Goal: Task Accomplishment & Management: Complete application form

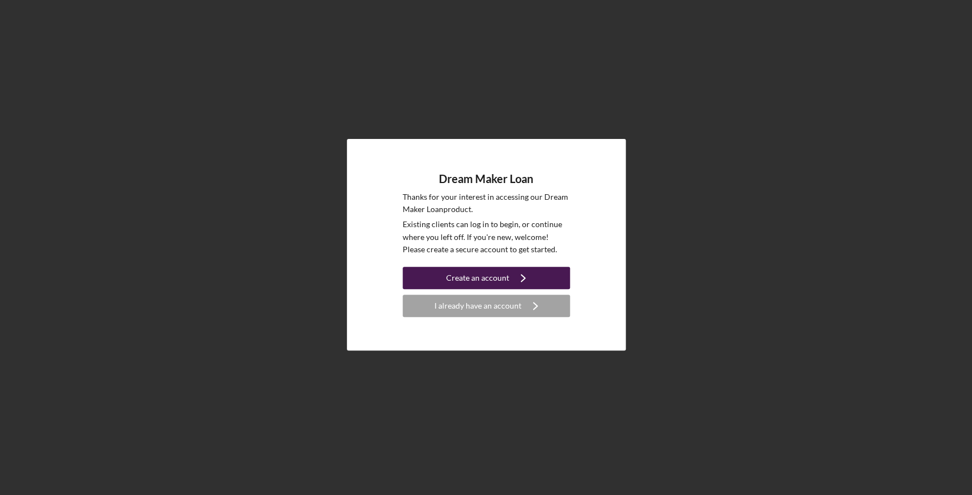
click at [477, 278] on div "Create an account" at bounding box center [477, 278] width 63 height 22
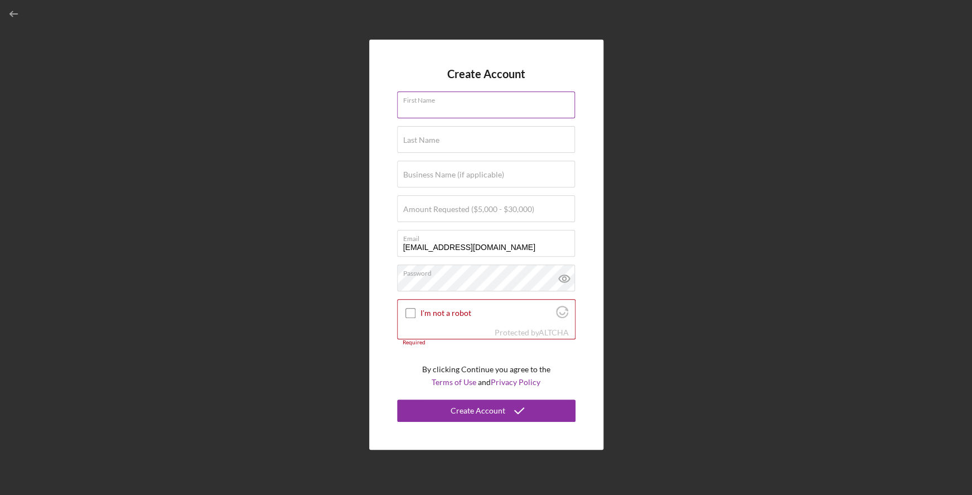
click at [450, 113] on input "First Name" at bounding box center [486, 104] width 178 height 27
click at [284, 111] on div "Create Account First Name Required Last Name Required Business Name (if applica…" at bounding box center [486, 244] width 961 height 489
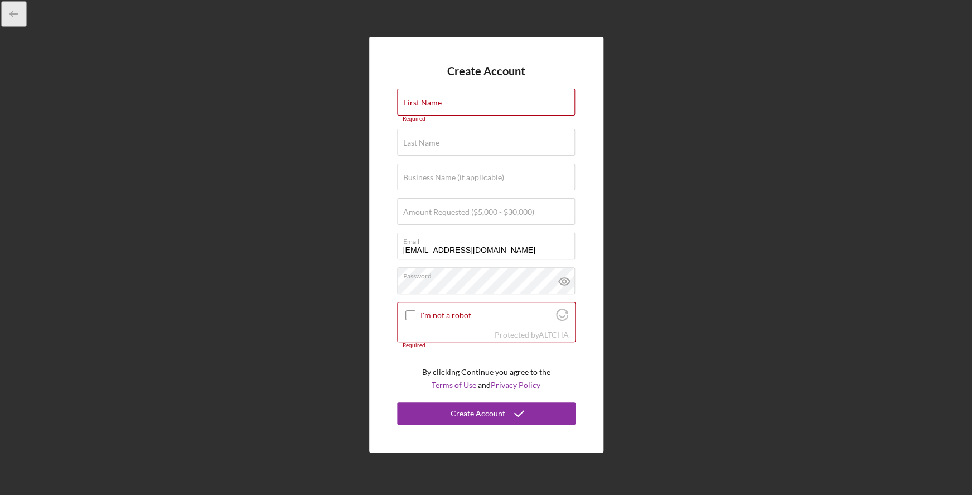
click at [18, 13] on icon "button" at bounding box center [14, 14] width 25 height 25
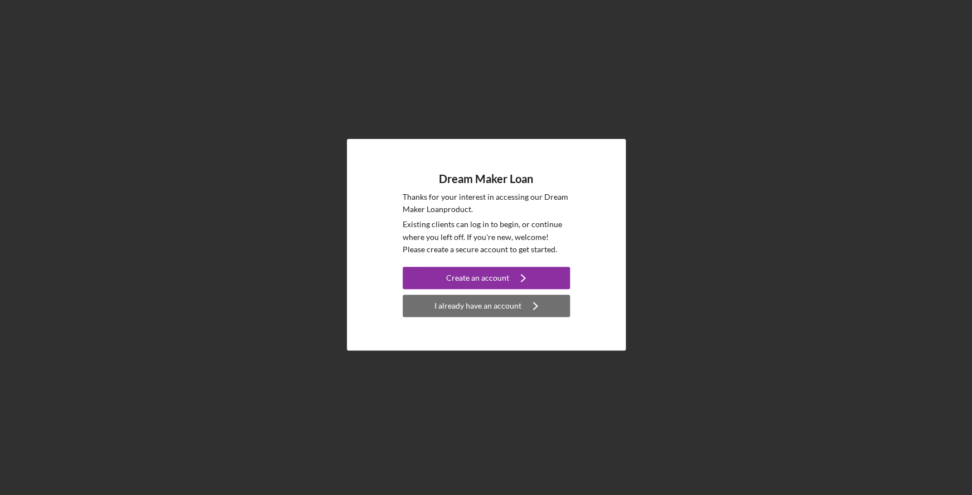
click at [509, 308] on div "I already have an account" at bounding box center [477, 305] width 87 height 22
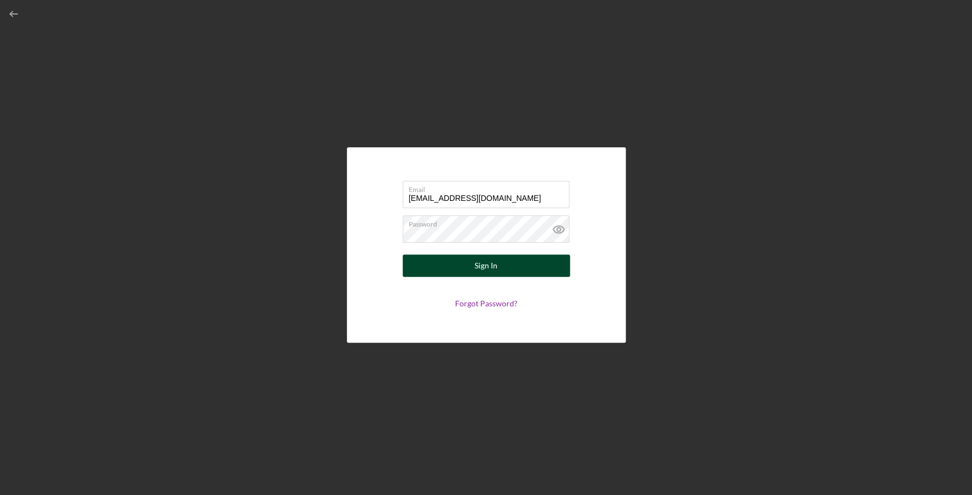
type input "[EMAIL_ADDRESS][DOMAIN_NAME]"
click at [500, 274] on button "Sign In" at bounding box center [486, 265] width 167 height 22
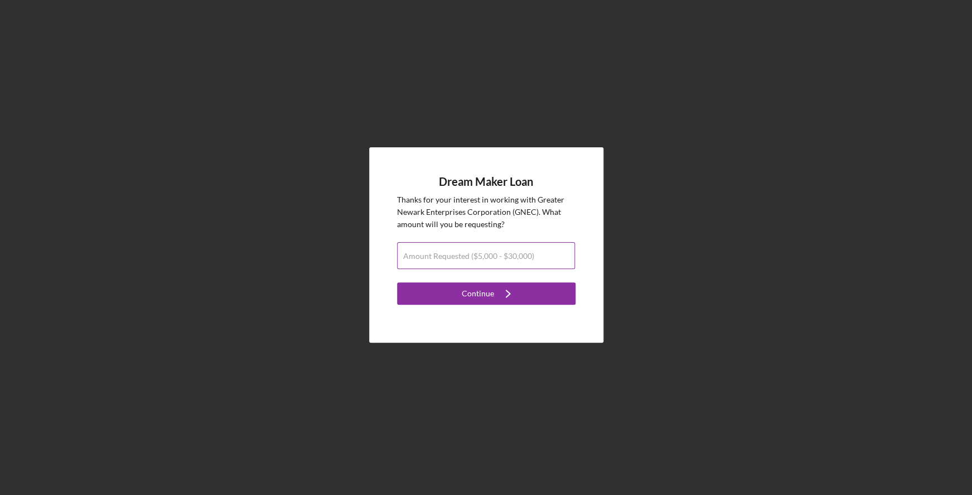
click at [493, 257] on label "Amount Requested ($5,000 - $30,000)" at bounding box center [468, 256] width 131 height 9
click at [493, 257] on input "Amount Requested ($5,000 - $30,000)" at bounding box center [486, 255] width 178 height 27
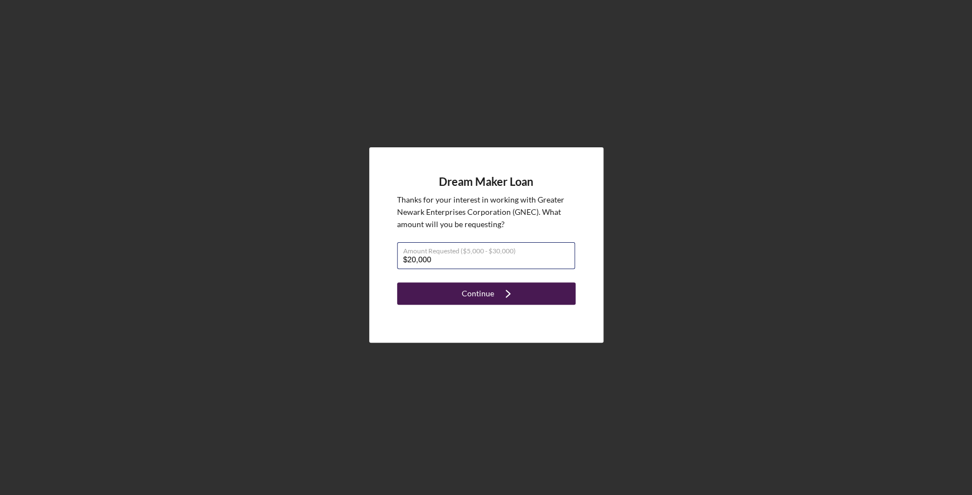
type input "$20,000"
click at [490, 298] on div "Continue" at bounding box center [478, 293] width 32 height 22
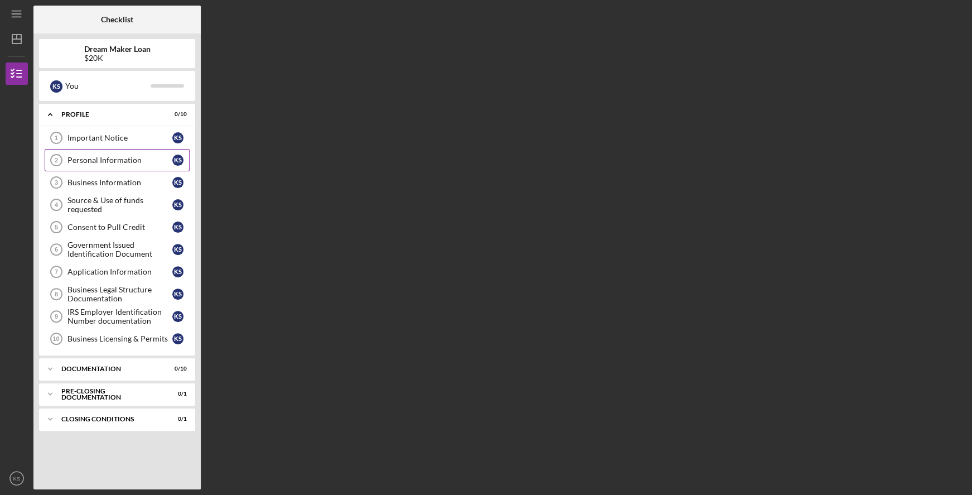
click at [151, 160] on div "Personal Information" at bounding box center [119, 160] width 105 height 9
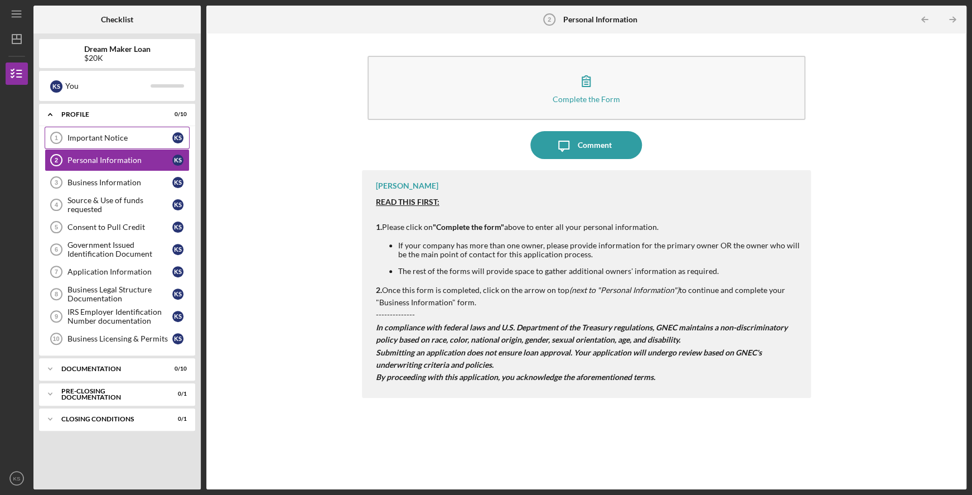
click at [135, 137] on div "Important Notice" at bounding box center [119, 137] width 105 height 9
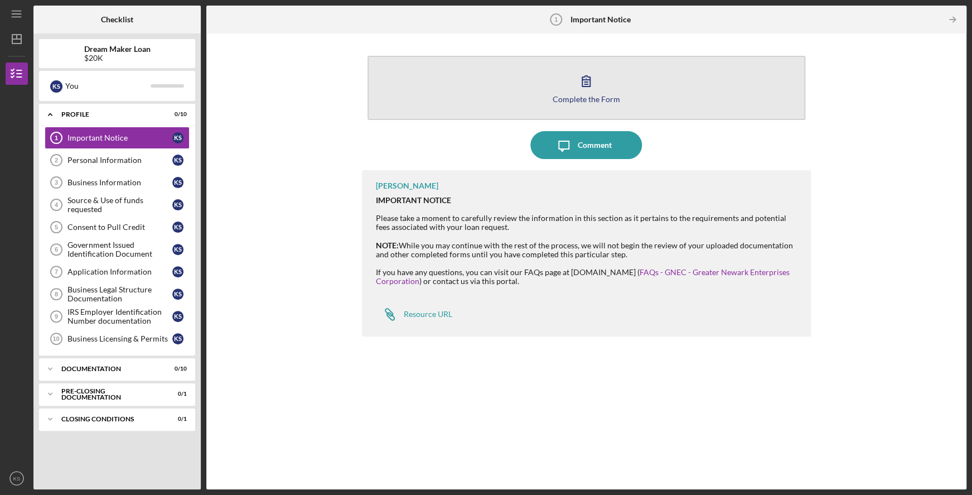
click at [584, 84] on icon "button" at bounding box center [586, 81] width 28 height 28
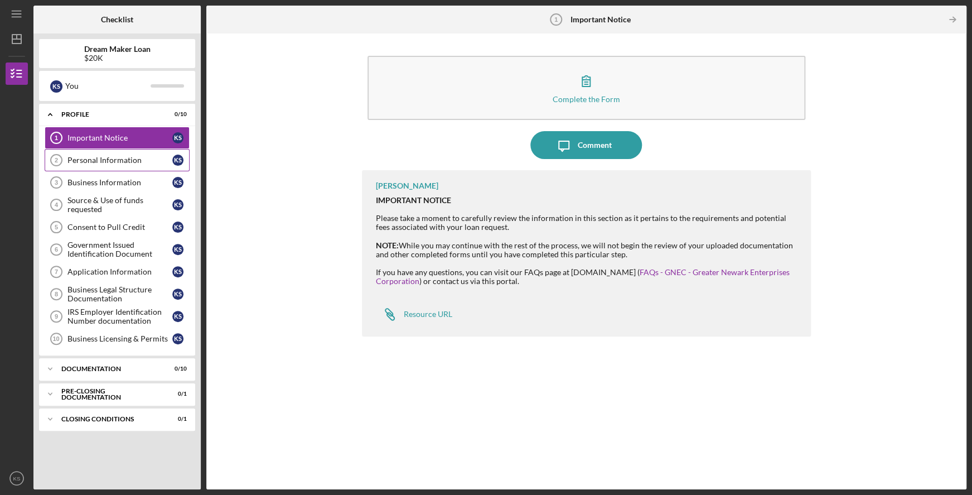
click at [119, 158] on div "Personal Information" at bounding box center [119, 160] width 105 height 9
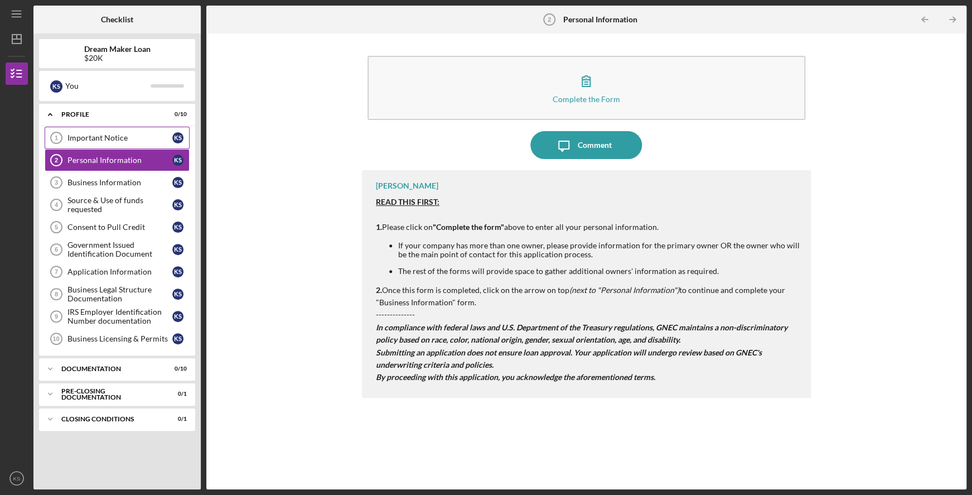
click at [141, 136] on div "Important Notice" at bounding box center [119, 137] width 105 height 9
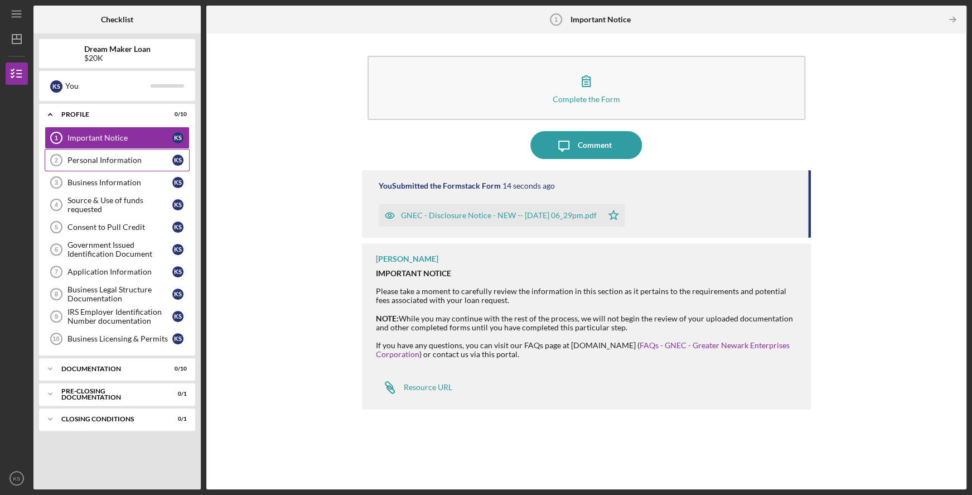
click at [124, 161] on div "Personal Information" at bounding box center [119, 160] width 105 height 9
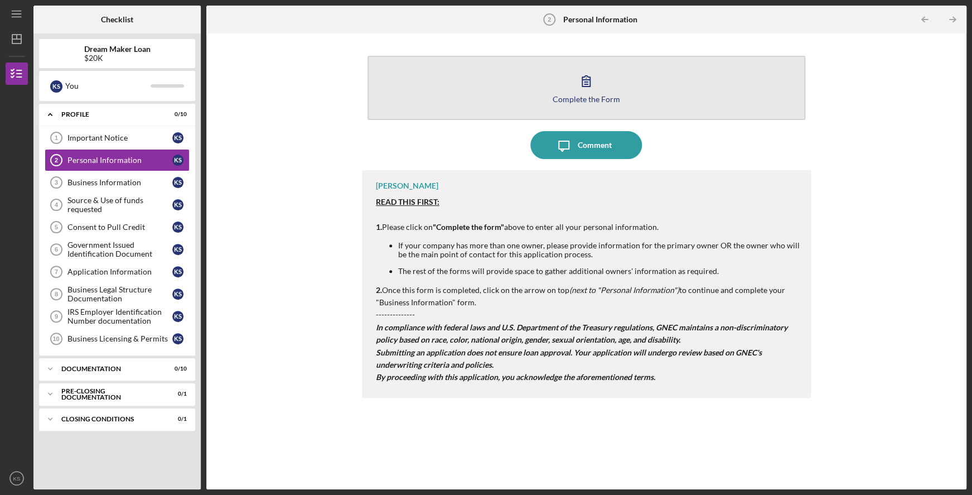
click at [585, 104] on button "Complete the Form Form" at bounding box center [587, 88] width 438 height 64
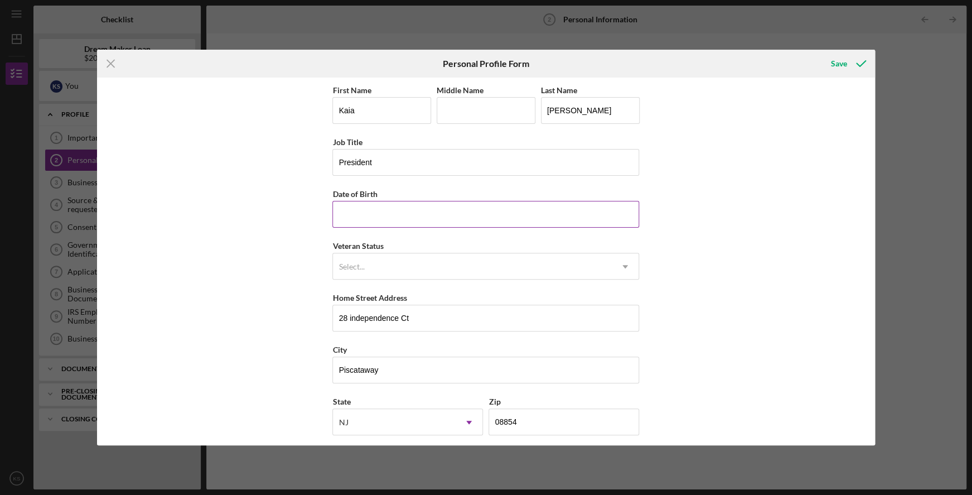
click at [489, 218] on input "Date of Birth" at bounding box center [485, 214] width 307 height 27
type input "[DATE]"
click at [484, 263] on div "Select..." at bounding box center [472, 267] width 279 height 26
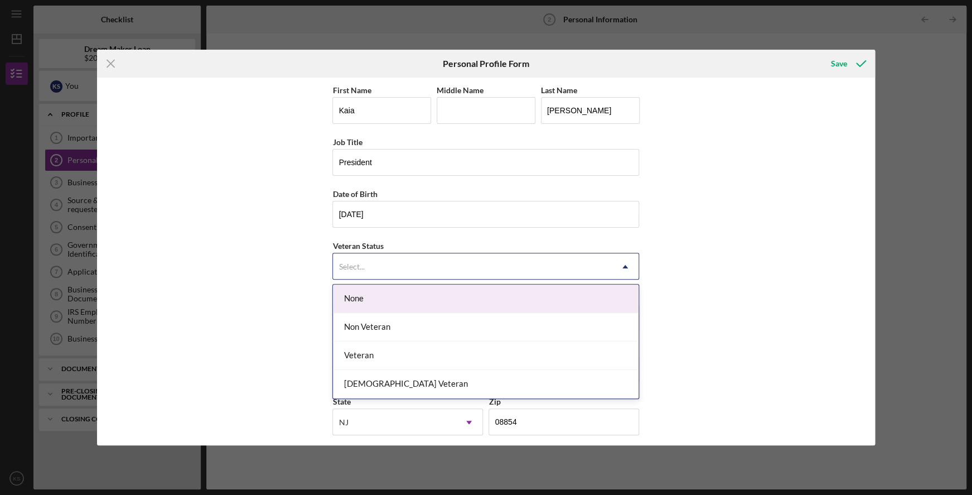
scroll to position [4, 0]
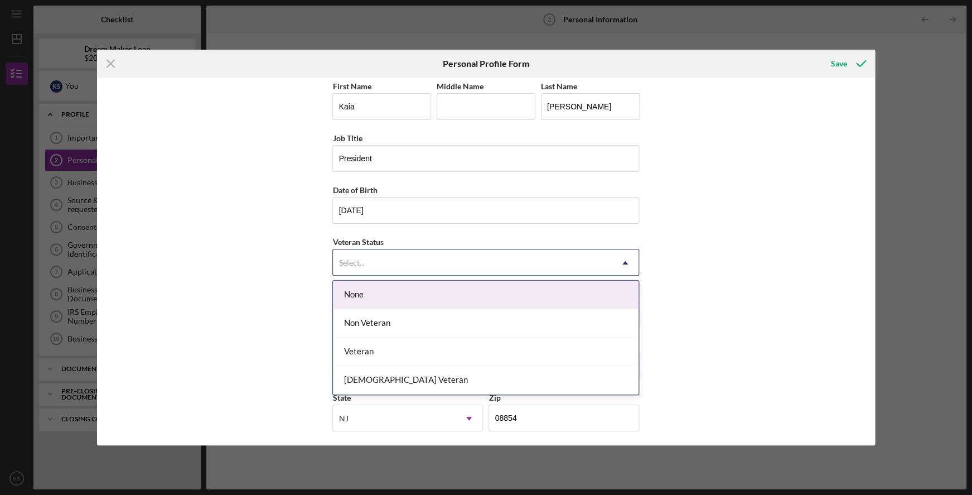
click at [475, 287] on div "None" at bounding box center [486, 295] width 306 height 28
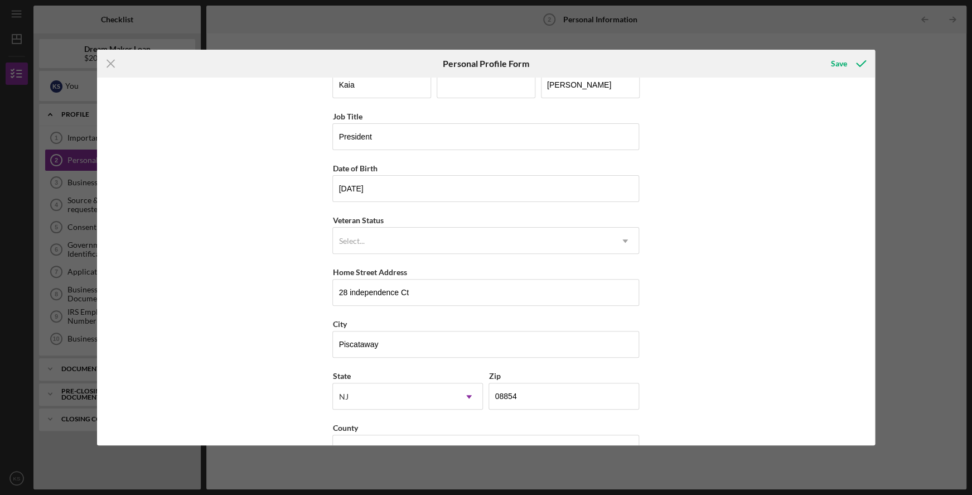
scroll to position [59, 0]
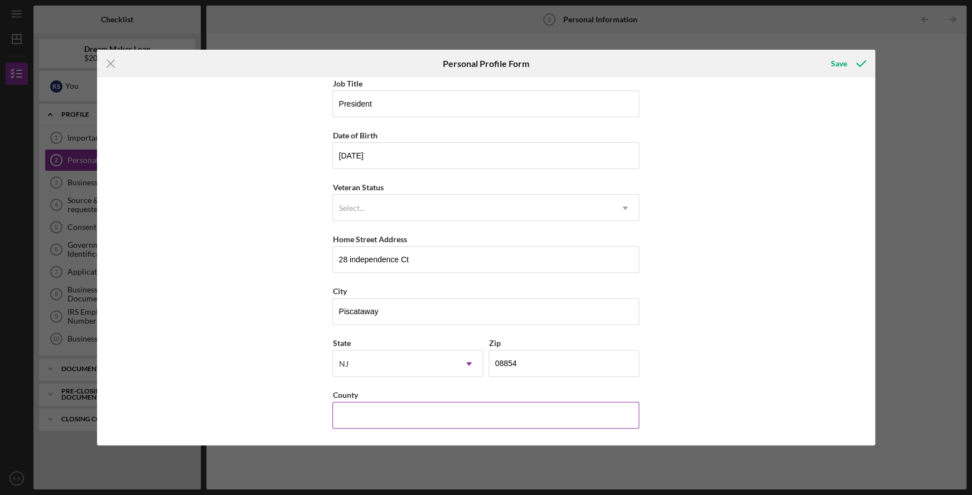
click at [414, 409] on input "County" at bounding box center [485, 415] width 307 height 27
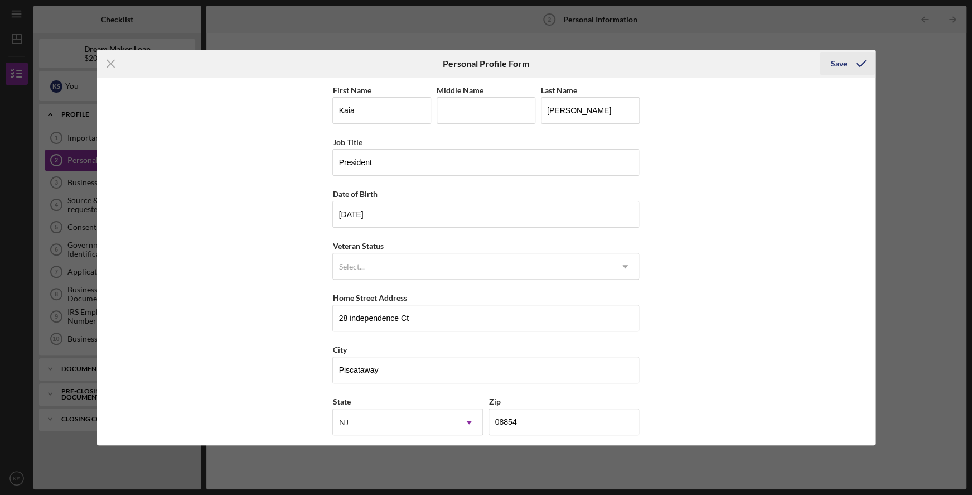
type input "[GEOGRAPHIC_DATA]"
click at [840, 61] on div "Save" at bounding box center [839, 63] width 16 height 22
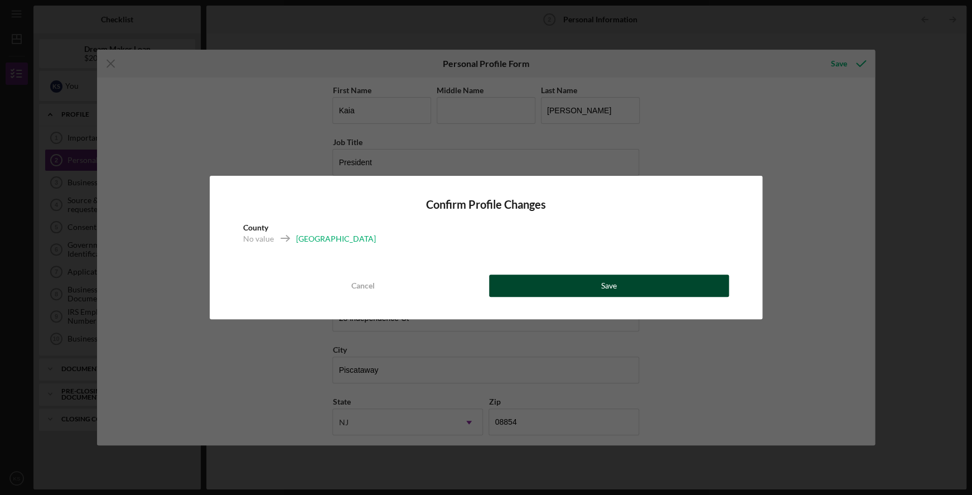
click at [597, 285] on button "Save" at bounding box center [609, 285] width 240 height 22
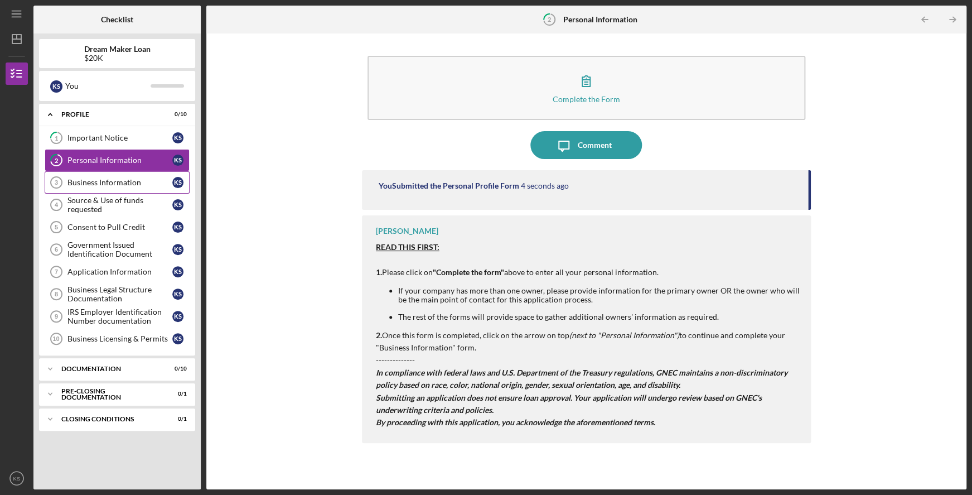
click at [124, 188] on link "Business Information 3 Business Information K S" at bounding box center [117, 182] width 145 height 22
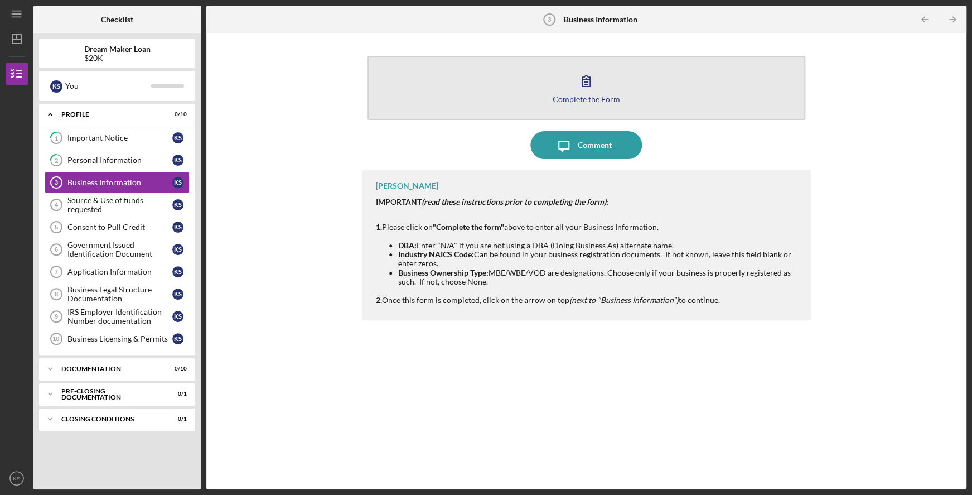
click at [573, 96] on div "Complete the Form" at bounding box center [586, 99] width 67 height 8
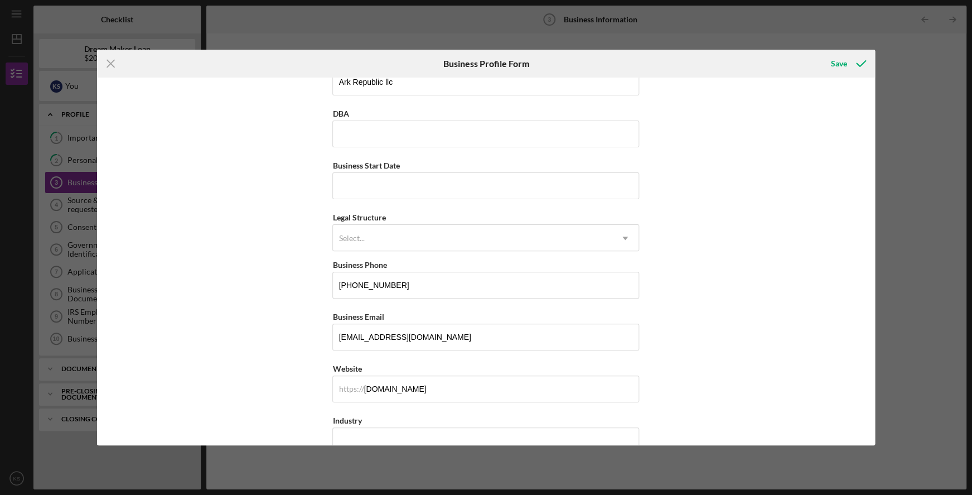
scroll to position [27, 0]
click at [594, 198] on input "Business Start Date" at bounding box center [485, 187] width 307 height 27
type input "[DATE]"
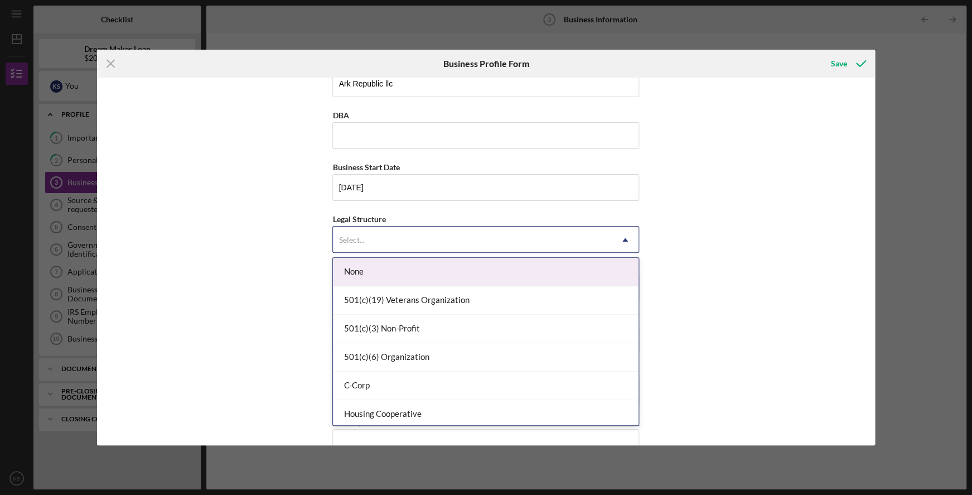
click at [613, 240] on icon "Icon/Dropdown Arrow" at bounding box center [625, 239] width 27 height 27
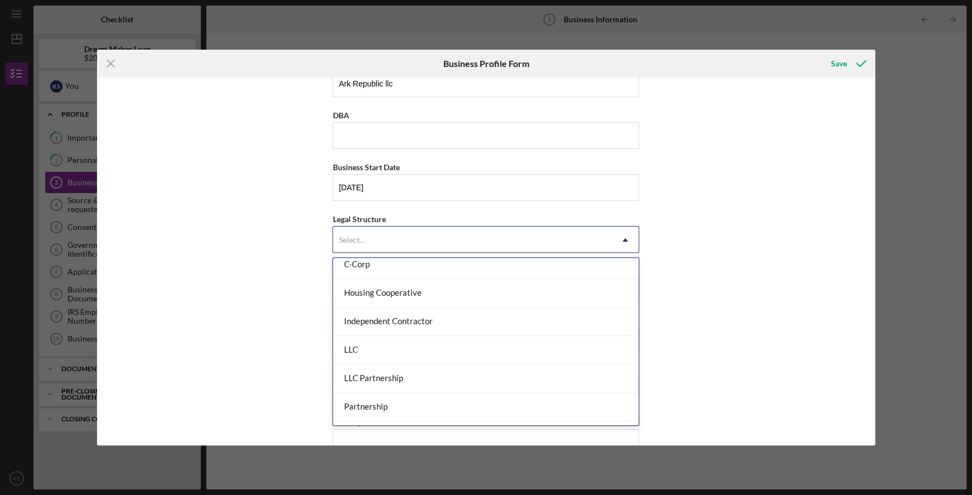
scroll to position [129, 0]
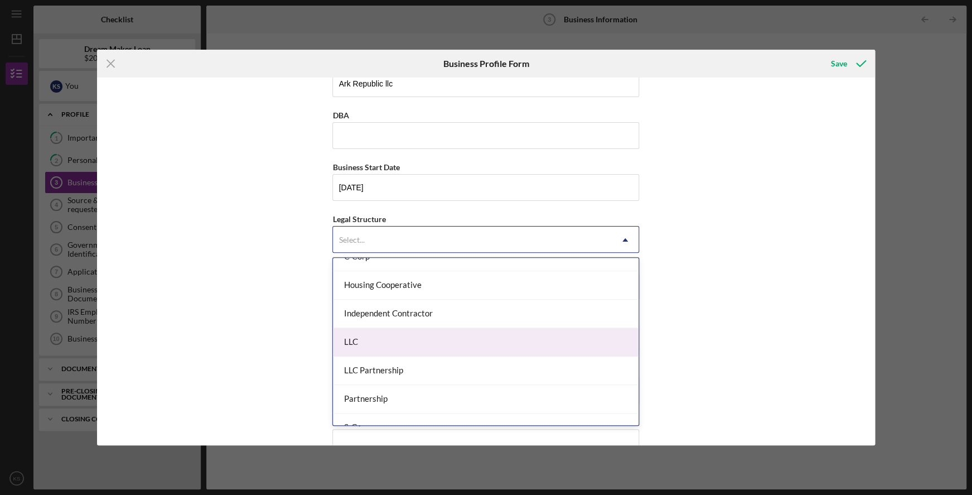
click at [569, 330] on div "LLC" at bounding box center [486, 342] width 306 height 28
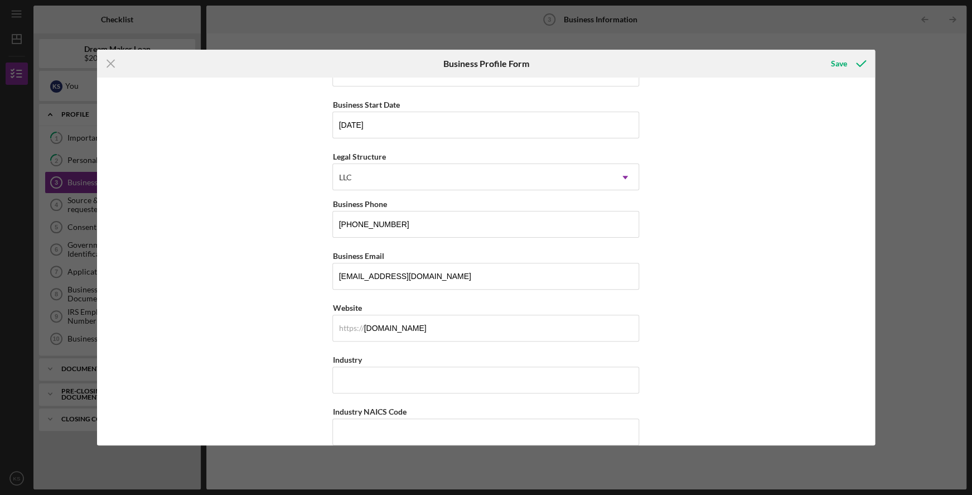
scroll to position [93, 0]
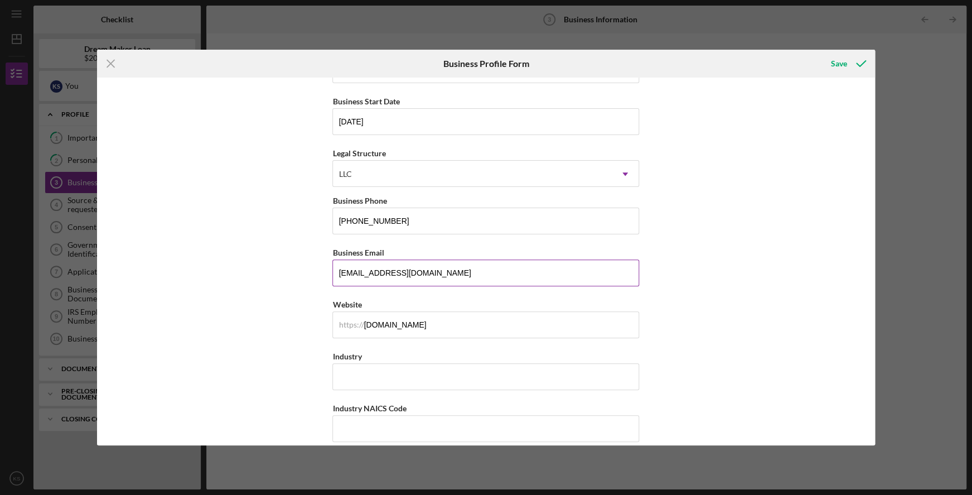
click at [365, 270] on input "[EMAIL_ADDRESS][DOMAIN_NAME]" at bounding box center [485, 272] width 307 height 27
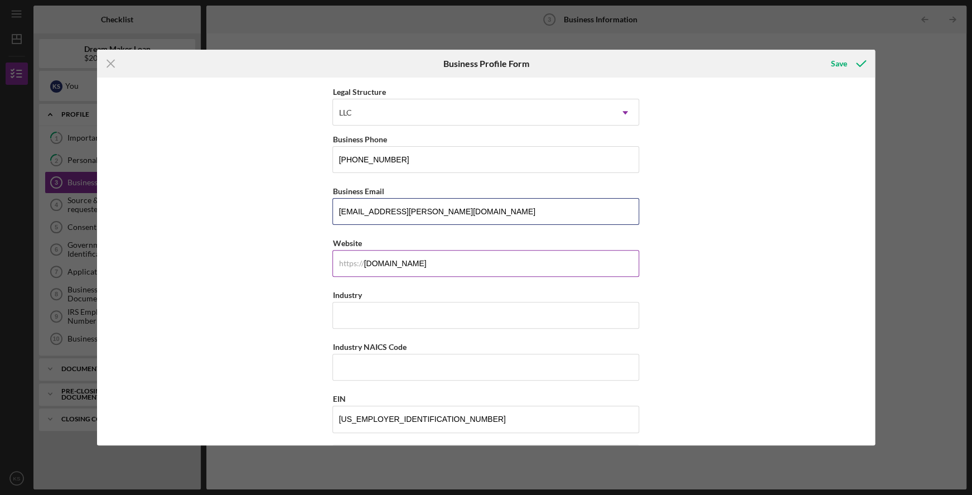
scroll to position [167, 0]
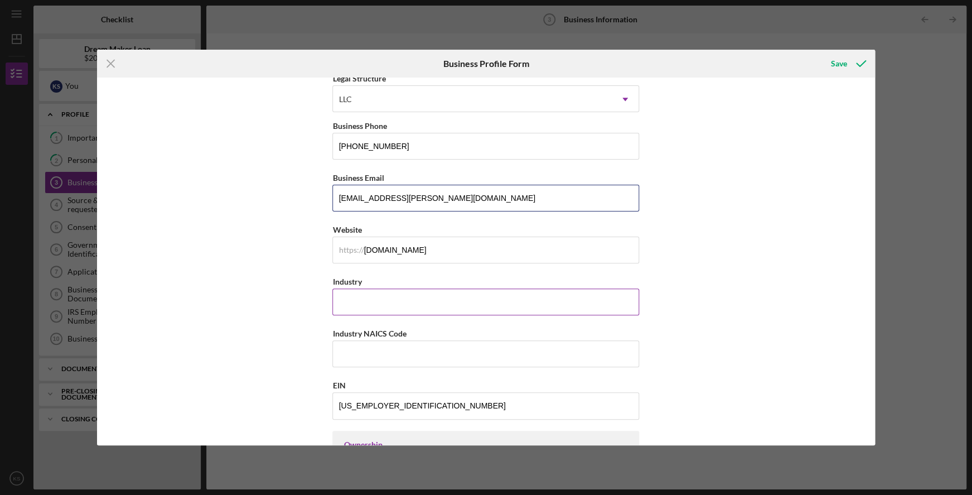
type input "[EMAIL_ADDRESS][PERSON_NAME][DOMAIN_NAME]"
click at [429, 307] on input "Industry" at bounding box center [485, 301] width 307 height 27
type input "Publishing"
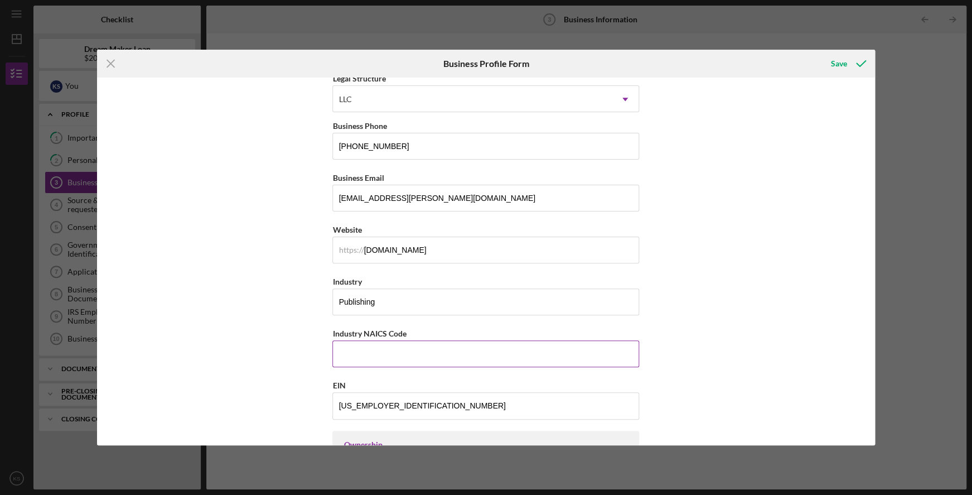
click at [420, 354] on input "Industry NAICS Code" at bounding box center [485, 353] width 307 height 27
click at [404, 357] on input "Industry NAICS Code" at bounding box center [485, 353] width 307 height 27
paste input "516210"
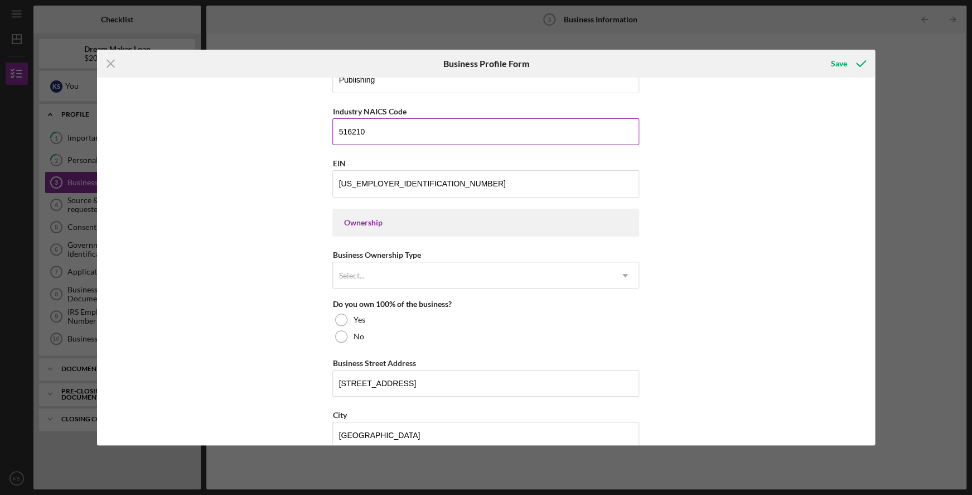
scroll to position [403, 0]
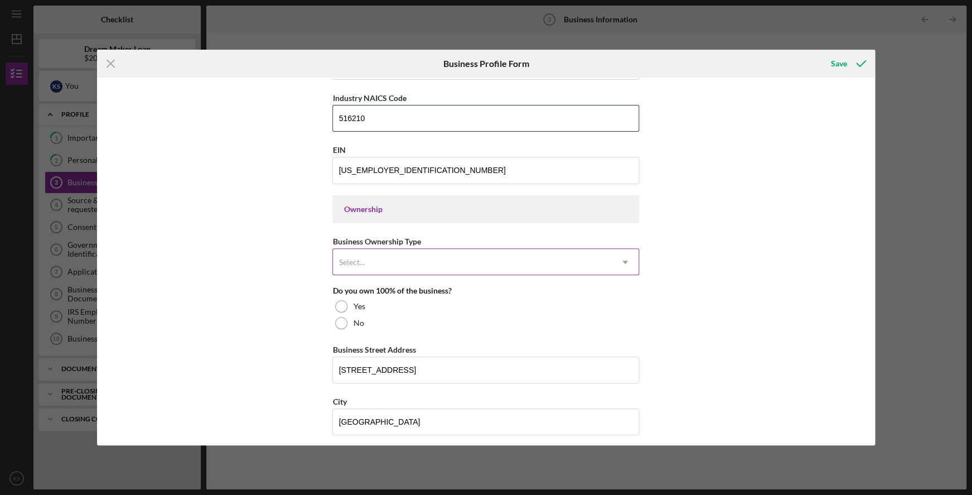
type input "516210"
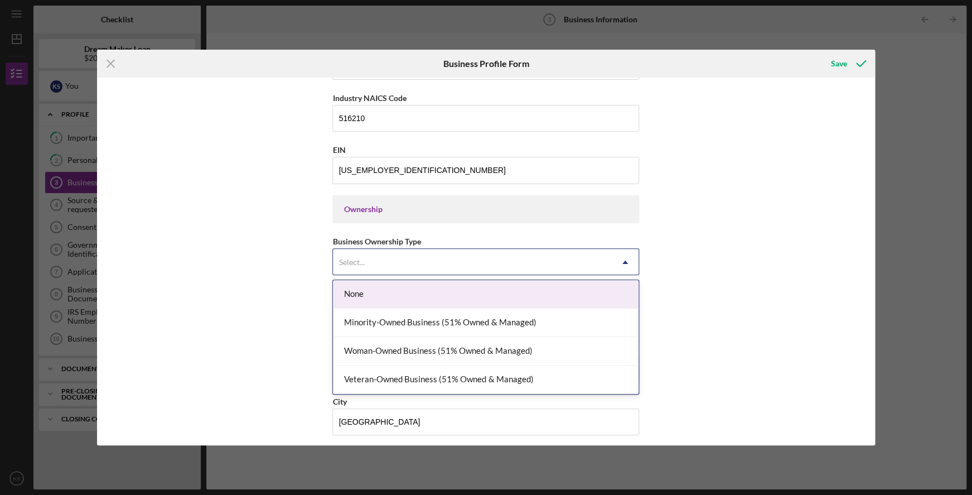
click at [409, 264] on div "Select..." at bounding box center [472, 262] width 279 height 26
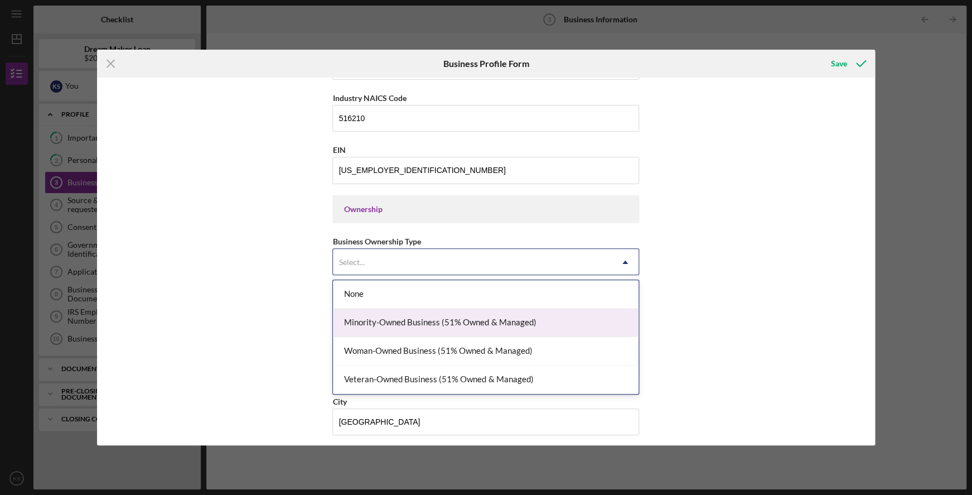
click at [407, 322] on div "Minority-Owned Business (51% Owned & Managed)" at bounding box center [486, 322] width 306 height 28
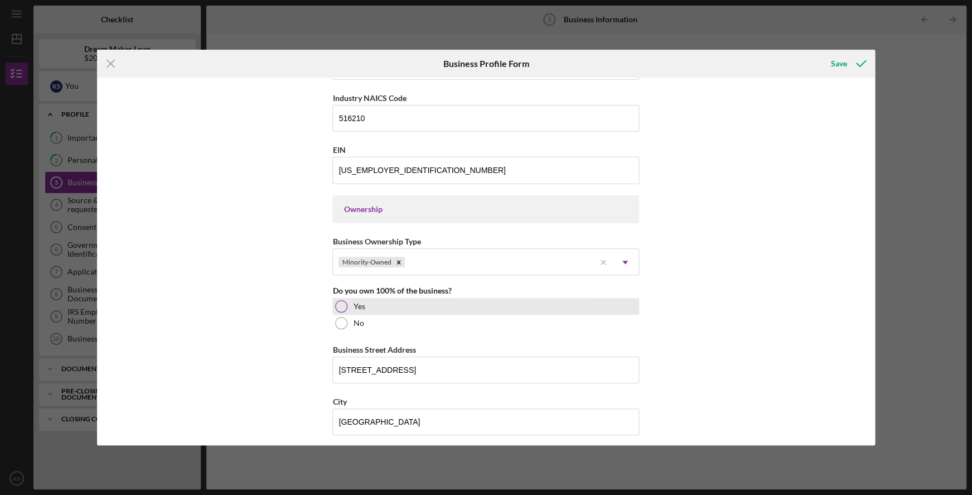
click at [344, 303] on div at bounding box center [341, 306] width 12 height 12
click at [448, 264] on div "Minority-Owned" at bounding box center [464, 262] width 262 height 26
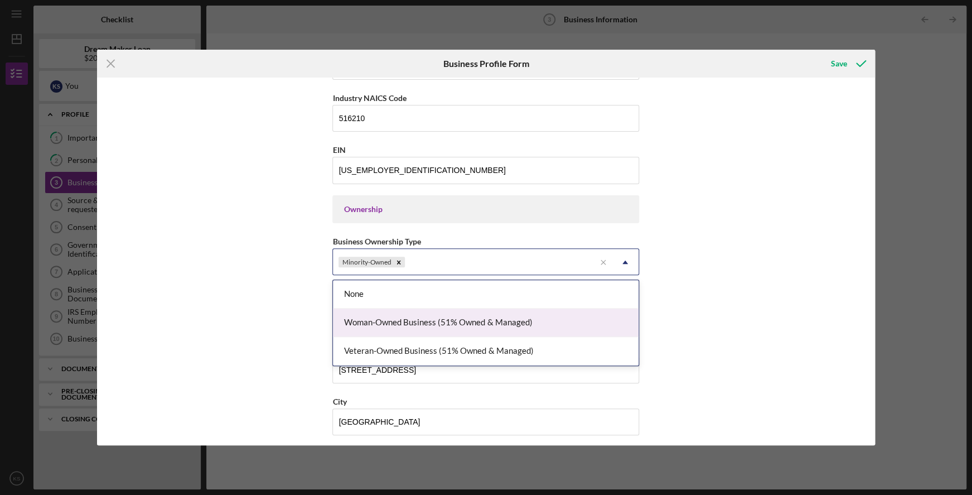
click at [424, 317] on div "Woman-Owned Business (51% Owned & Managed)" at bounding box center [486, 322] width 306 height 28
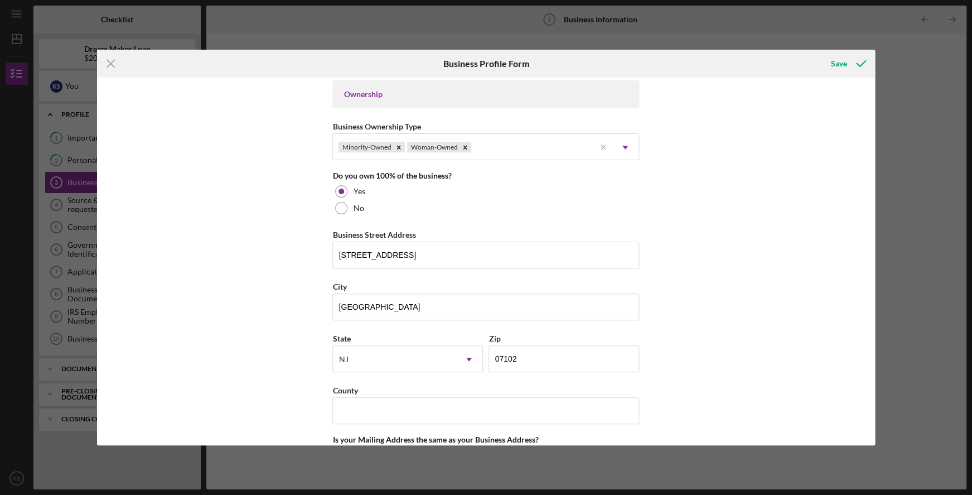
scroll to position [520, 0]
drag, startPoint x: 453, startPoint y: 251, endPoint x: 331, endPoint y: 249, distance: 122.7
click at [332, 249] on input "[STREET_ADDRESS]" at bounding box center [485, 252] width 307 height 27
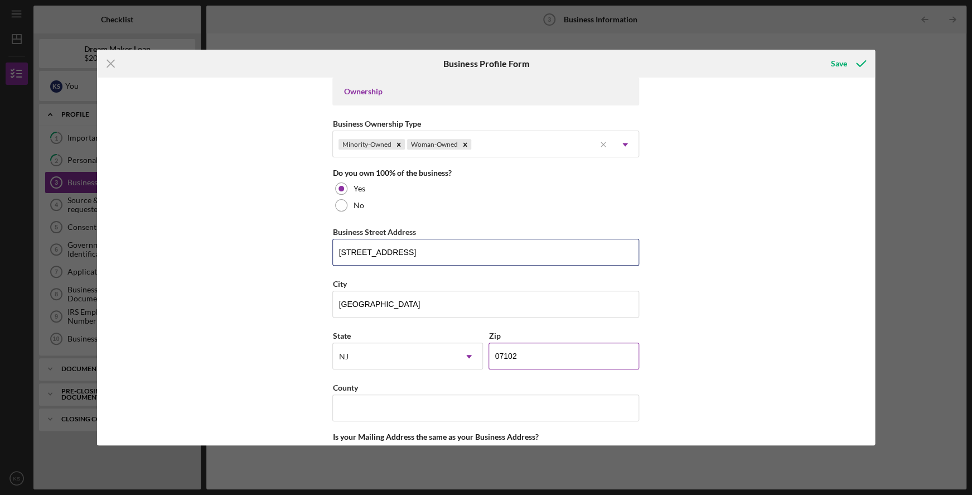
type input "[STREET_ADDRESS]"
click at [521, 351] on input "07102" at bounding box center [564, 355] width 151 height 27
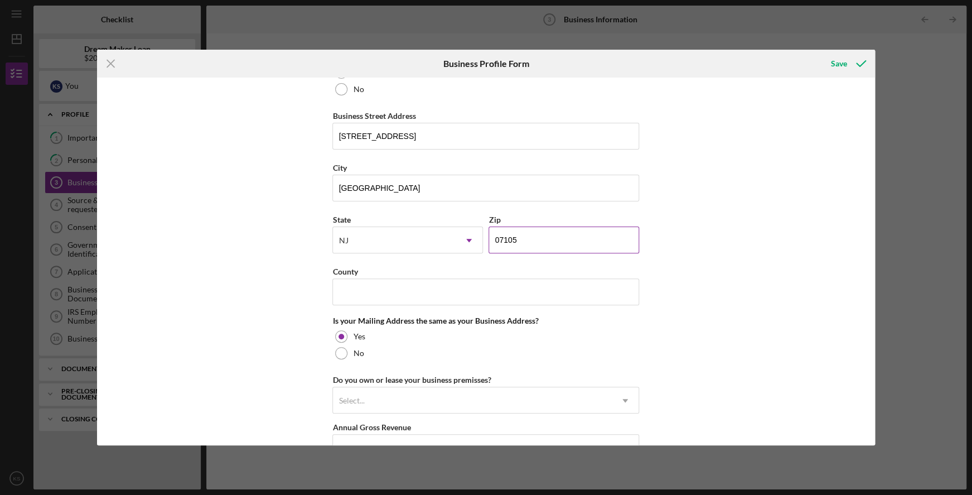
scroll to position [664, 0]
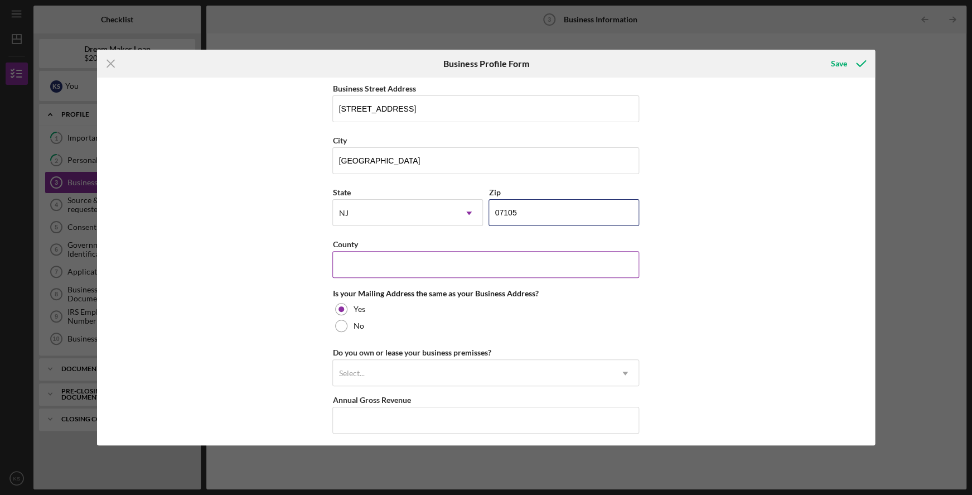
type input "07105"
click at [445, 269] on input "County" at bounding box center [485, 264] width 307 height 27
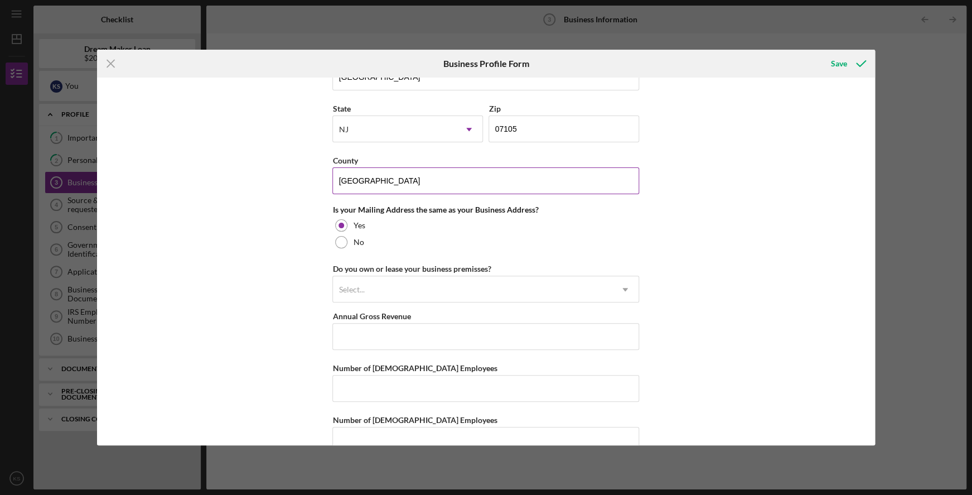
scroll to position [772, 0]
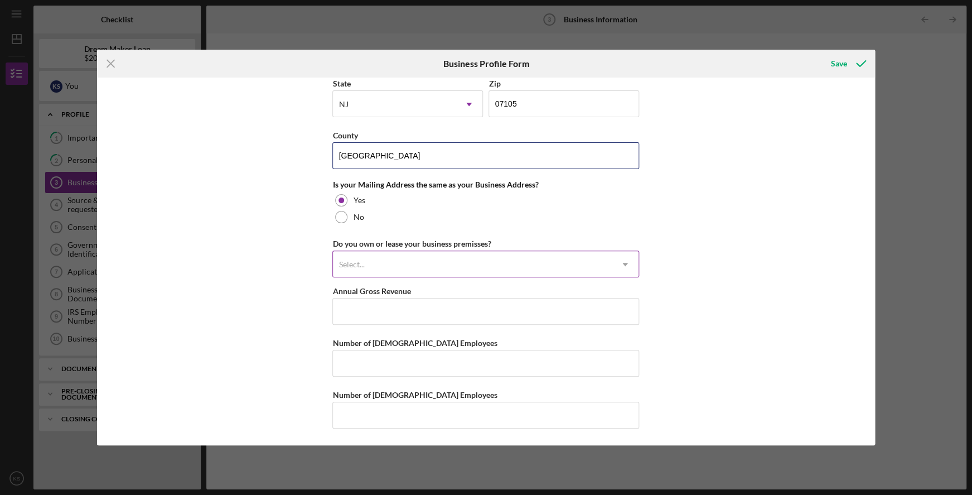
type input "[GEOGRAPHIC_DATA]"
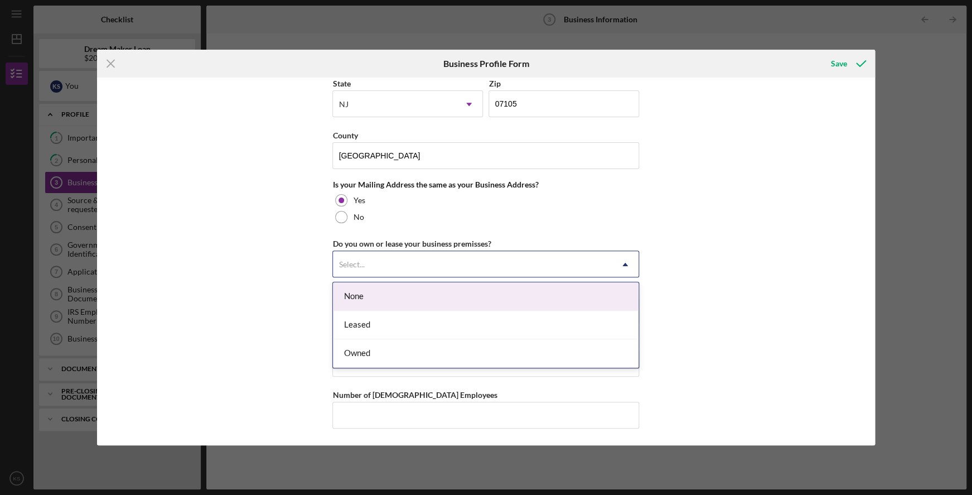
click at [436, 271] on div "Select..." at bounding box center [472, 265] width 279 height 26
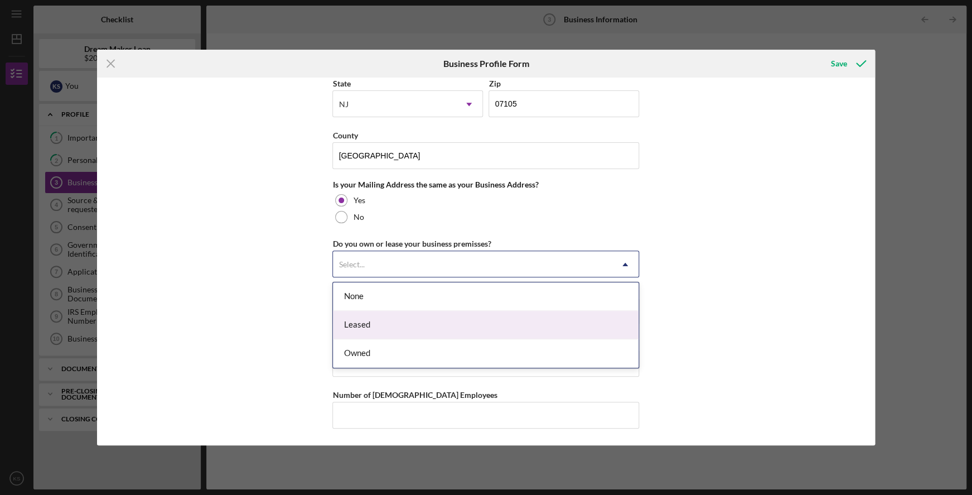
click at [380, 321] on div "Leased" at bounding box center [486, 325] width 306 height 28
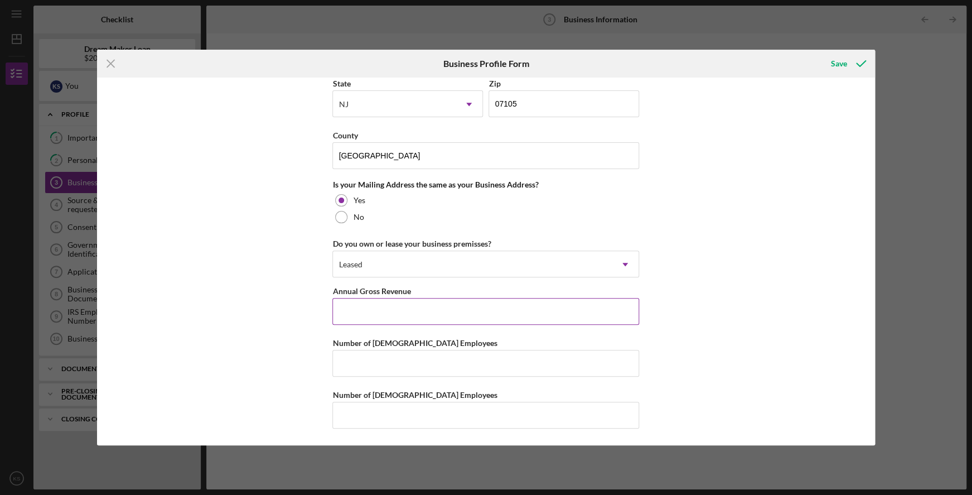
click at [383, 312] on input "Annual Gross Revenue" at bounding box center [485, 311] width 307 height 27
type input "$6"
type input "$75,000"
click at [395, 366] on input "Number of [DEMOGRAPHIC_DATA] Employees" at bounding box center [485, 363] width 307 height 27
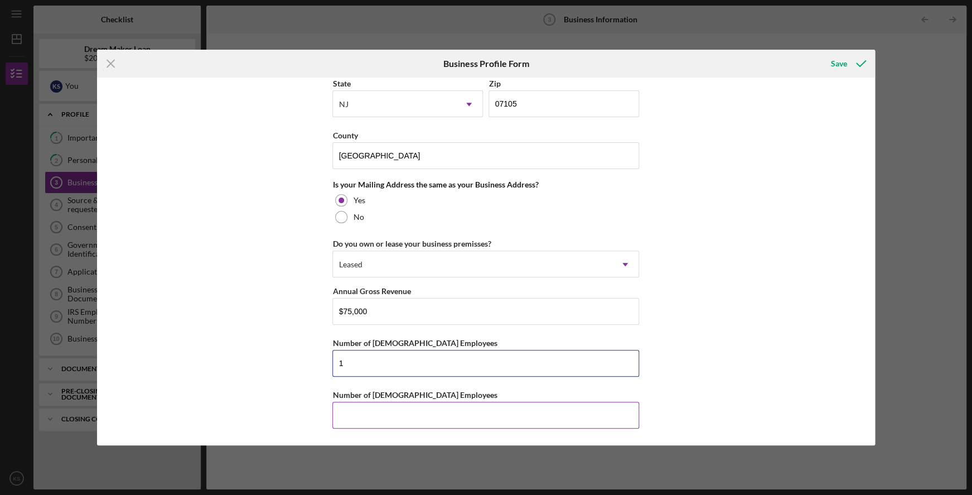
type input "1"
click at [387, 417] on input "Number of [DEMOGRAPHIC_DATA] Employees" at bounding box center [485, 415] width 307 height 27
type input "10"
click at [843, 62] on div "Save" at bounding box center [839, 63] width 16 height 22
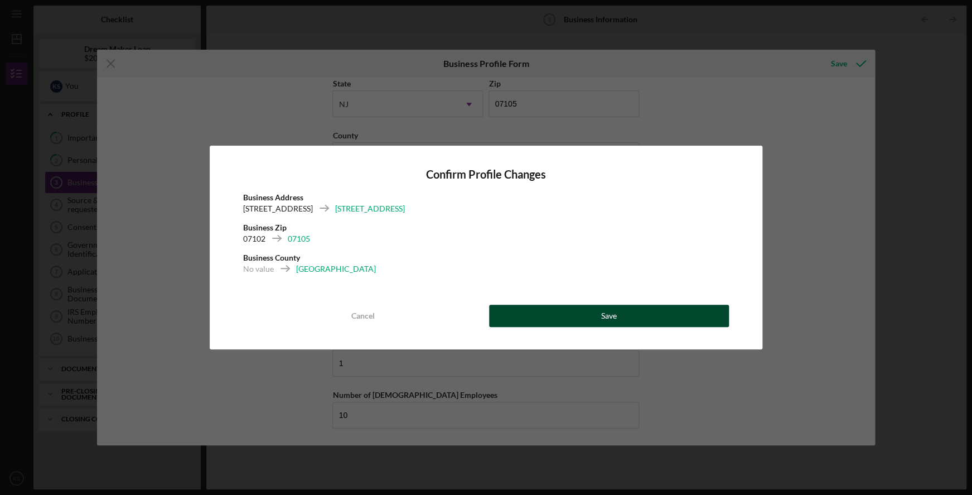
click at [611, 315] on div "Save" at bounding box center [609, 316] width 16 height 22
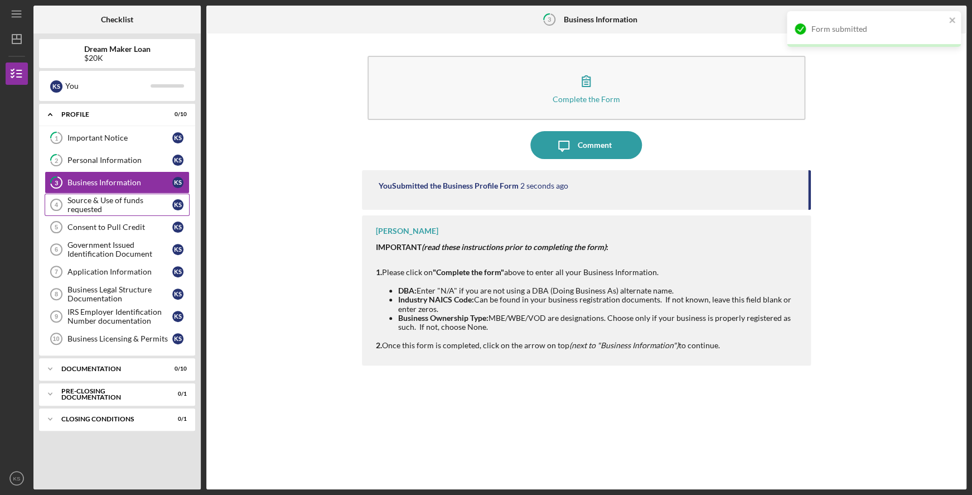
click at [125, 202] on div "Source & Use of funds requested" at bounding box center [119, 205] width 105 height 18
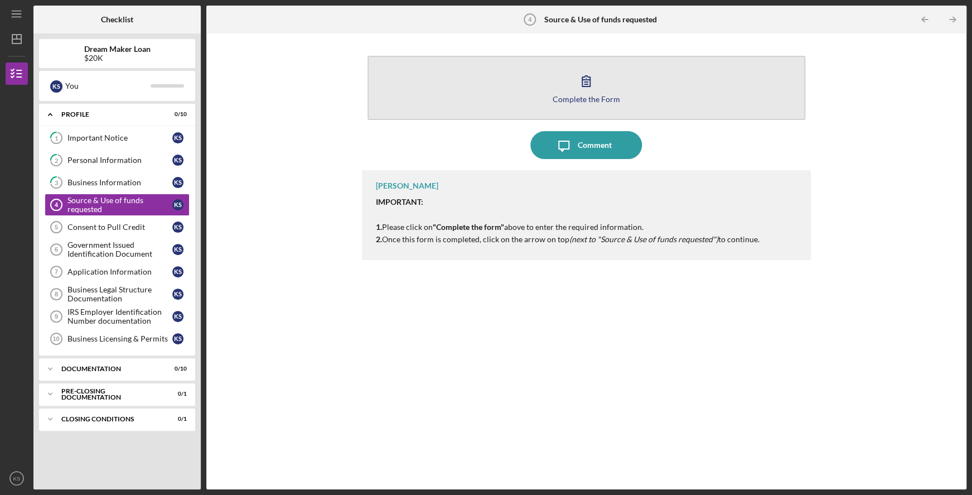
click at [572, 90] on button "Complete the Form Form" at bounding box center [587, 88] width 438 height 64
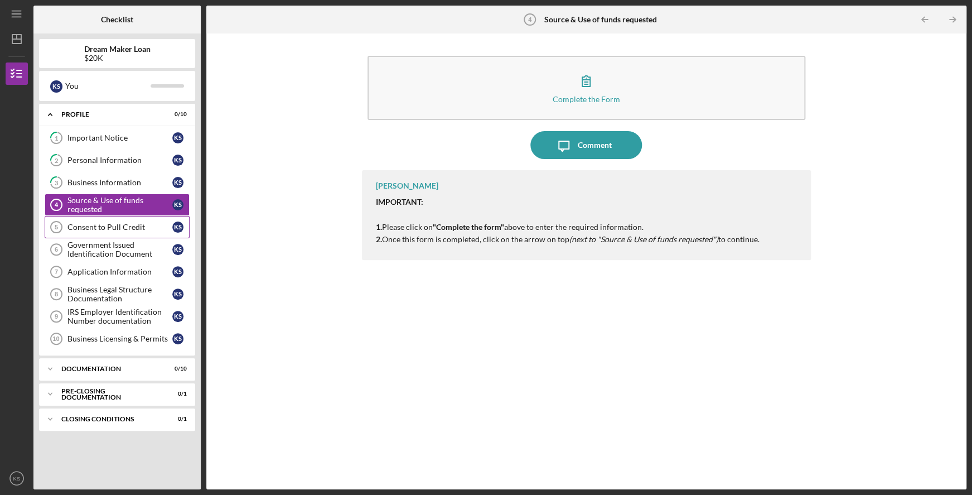
click at [128, 230] on div "Consent to Pull Credit" at bounding box center [119, 227] width 105 height 9
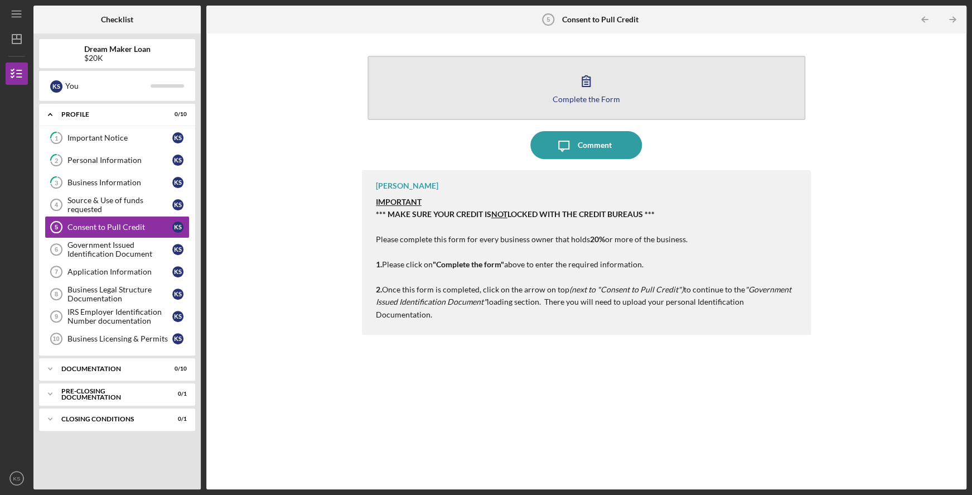
click at [582, 78] on icon "button" at bounding box center [586, 81] width 8 height 11
click at [588, 91] on icon "button" at bounding box center [586, 81] width 28 height 28
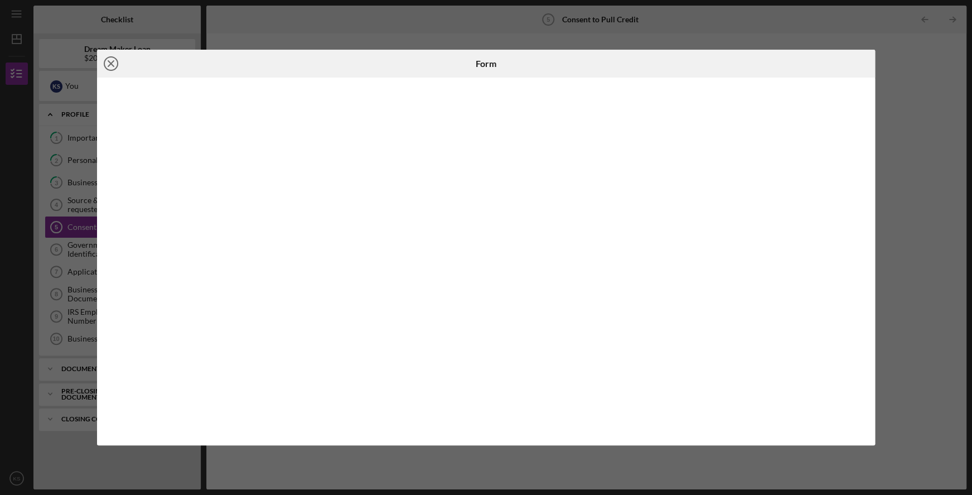
click at [109, 61] on icon "Icon/Close" at bounding box center [111, 64] width 28 height 28
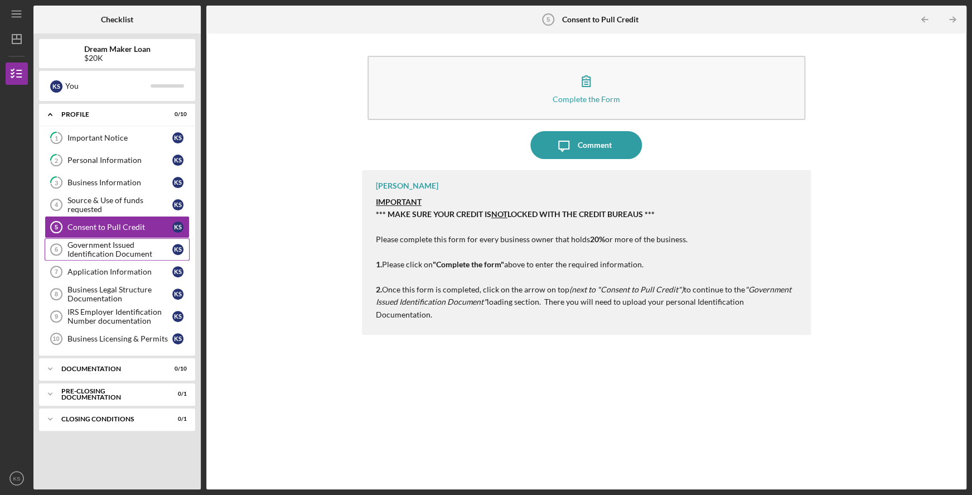
click at [108, 258] on div "Government Issued Identification Document" at bounding box center [119, 249] width 105 height 18
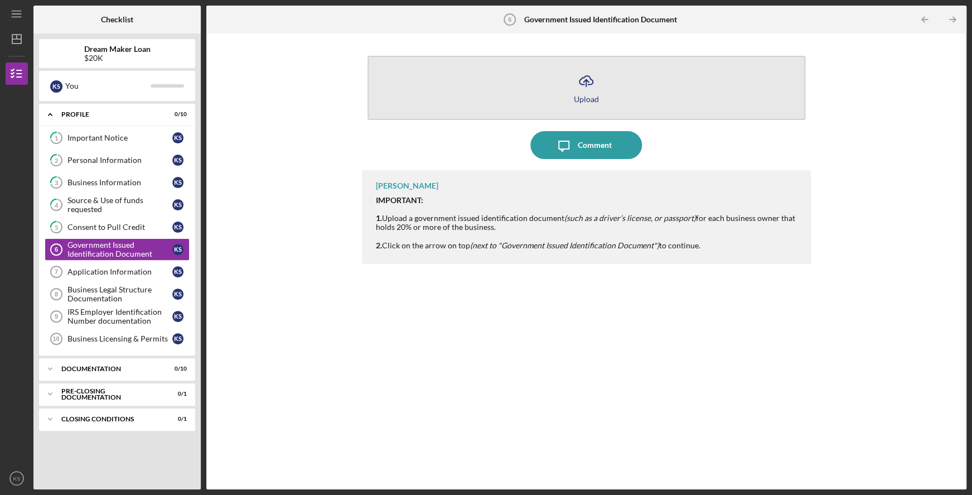
click at [582, 85] on icon "Icon/Upload" at bounding box center [586, 81] width 28 height 28
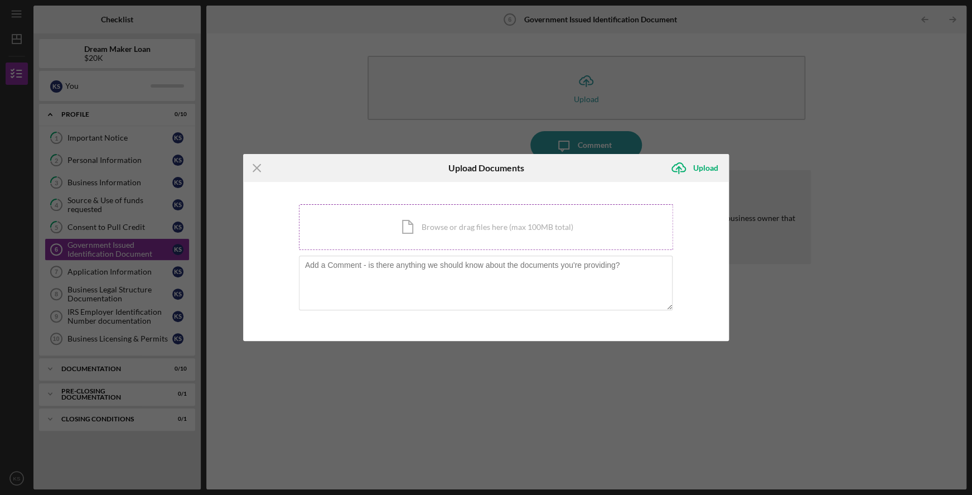
click at [487, 224] on div "Icon/Document Browse or drag files here (max 100MB total) Tap to choose files o…" at bounding box center [486, 227] width 375 height 46
click at [516, 231] on div "Icon/Document Browse or drag files here (max 100MB total) Tap to choose files o…" at bounding box center [486, 227] width 375 height 46
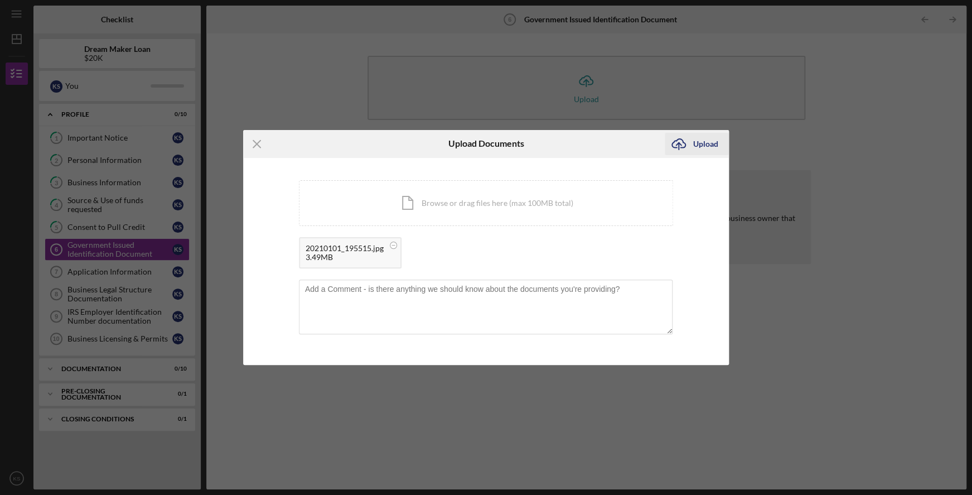
click at [698, 144] on div "Upload" at bounding box center [705, 144] width 25 height 22
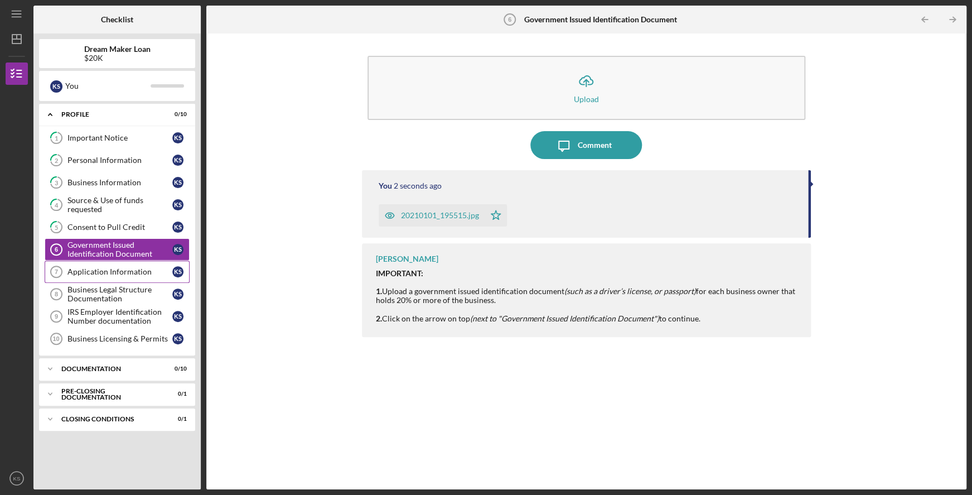
click at [113, 270] on div "Application Information" at bounding box center [119, 271] width 105 height 9
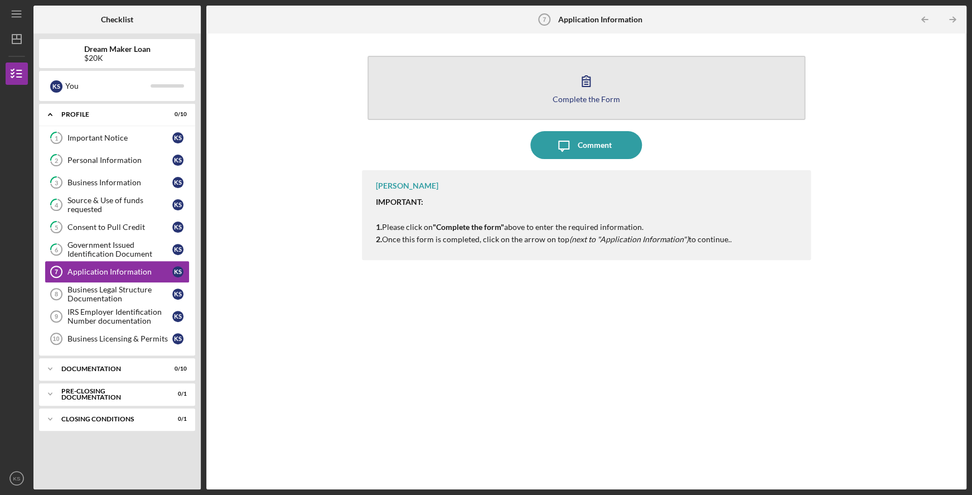
click at [576, 85] on icon "button" at bounding box center [586, 81] width 28 height 28
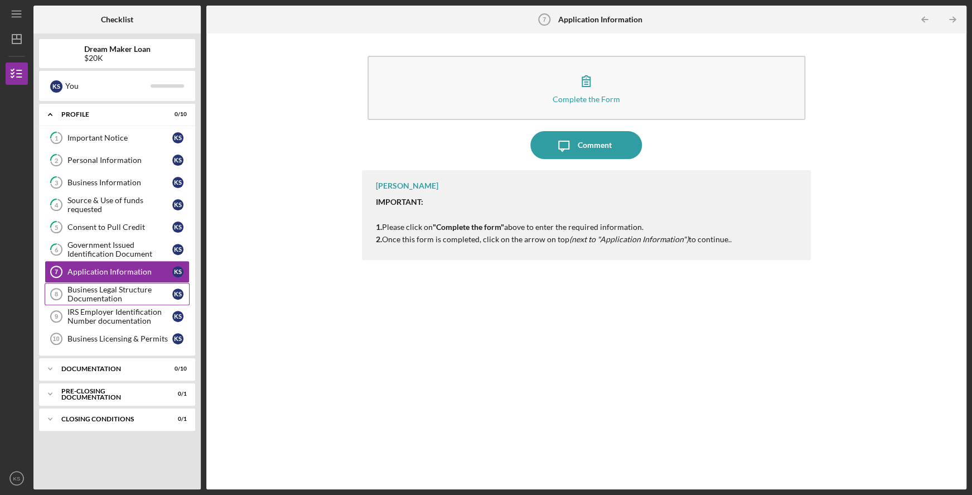
click at [123, 295] on div "Business Legal Structure Documentation" at bounding box center [119, 294] width 105 height 18
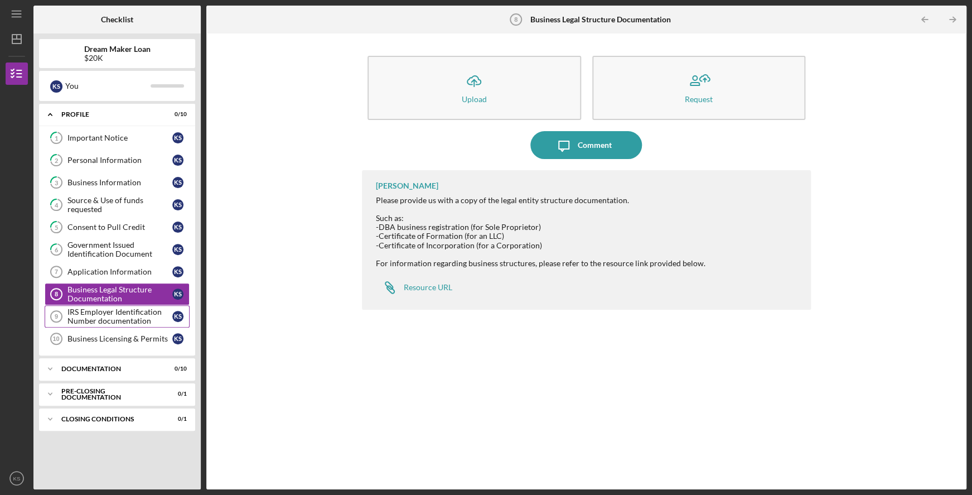
click at [120, 324] on div "IRS Employer Identification Number documentation" at bounding box center [119, 316] width 105 height 18
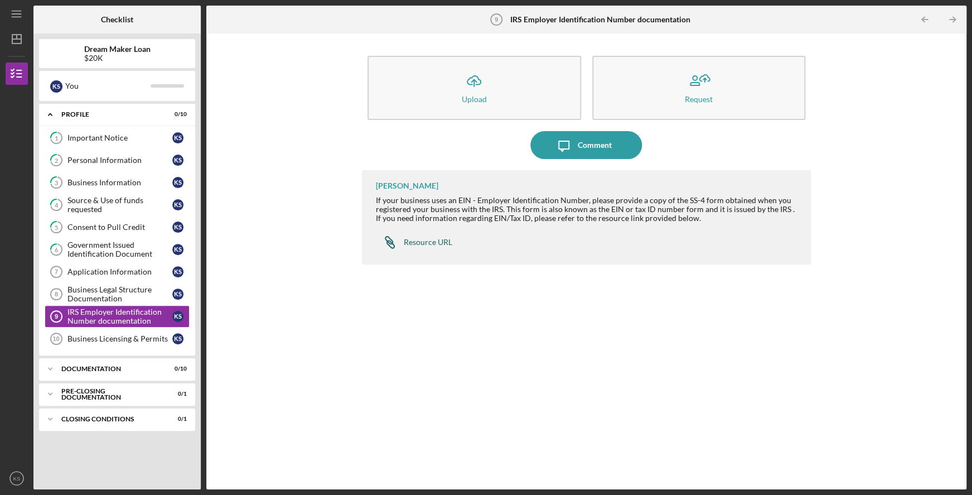
click at [436, 241] on div "Resource URL" at bounding box center [428, 242] width 49 height 9
click at [103, 294] on div "Business Legal Structure Documentation" at bounding box center [119, 294] width 105 height 18
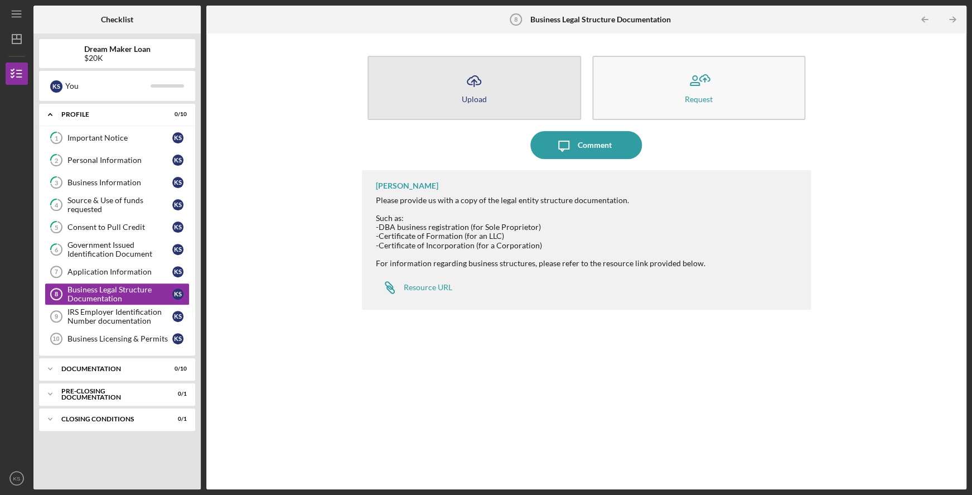
click at [470, 83] on icon "Icon/Upload" at bounding box center [474, 81] width 28 height 28
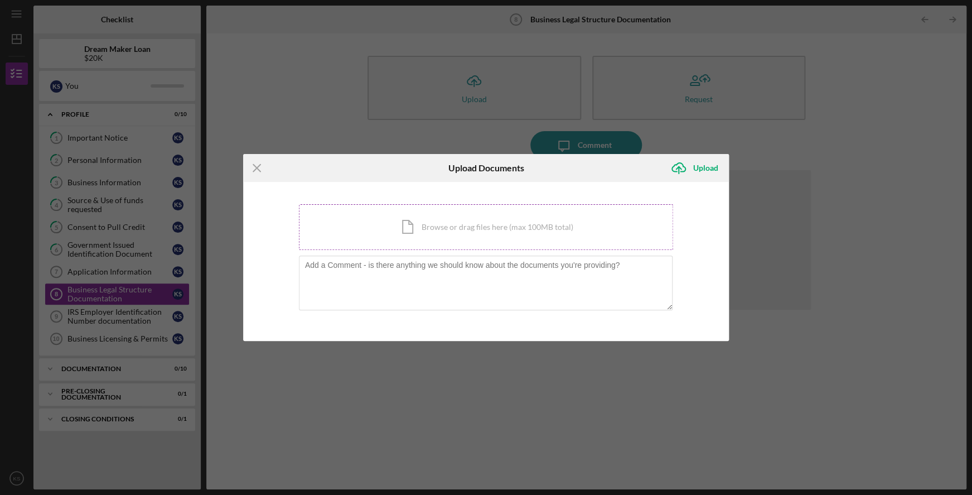
click at [455, 231] on div "Icon/Document Browse or drag files here (max 100MB total) Tap to choose files o…" at bounding box center [486, 227] width 375 height 46
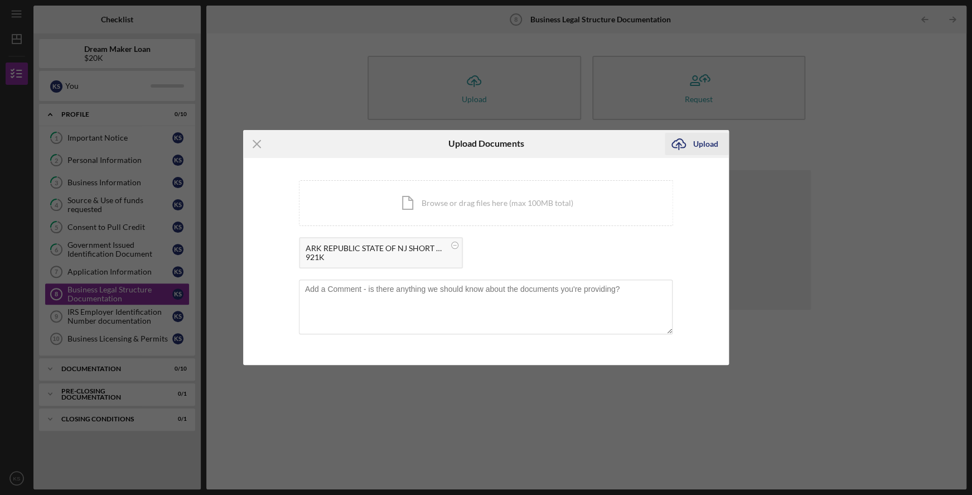
click at [709, 144] on div "Upload" at bounding box center [705, 144] width 25 height 22
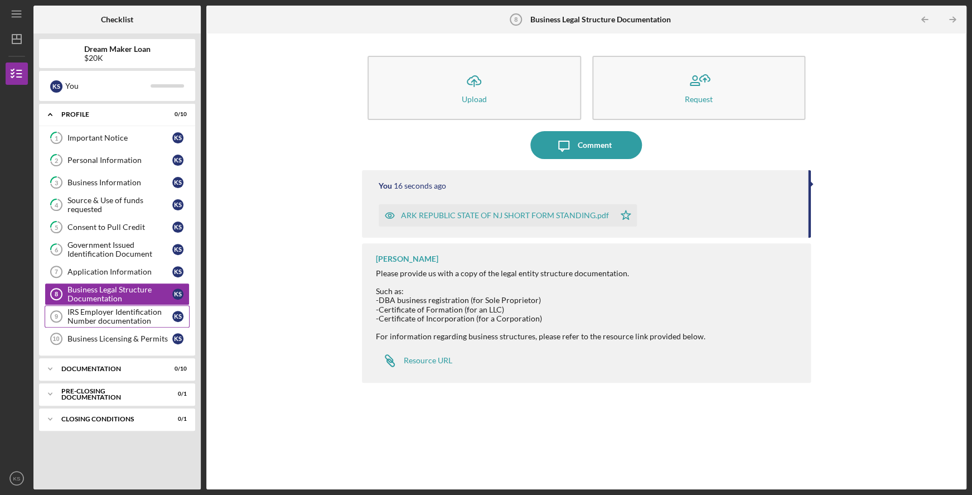
click at [128, 322] on div "IRS Employer Identification Number documentation" at bounding box center [119, 316] width 105 height 18
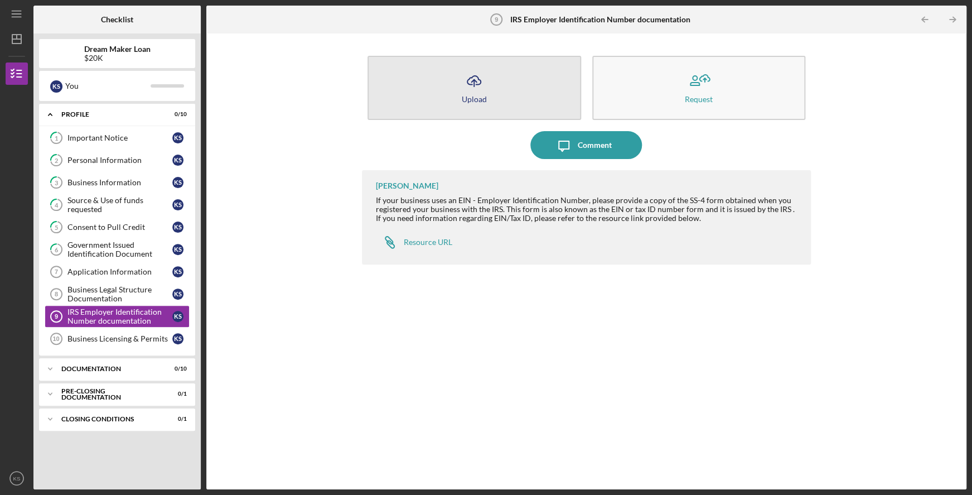
click at [485, 89] on icon "Icon/Upload" at bounding box center [474, 81] width 28 height 28
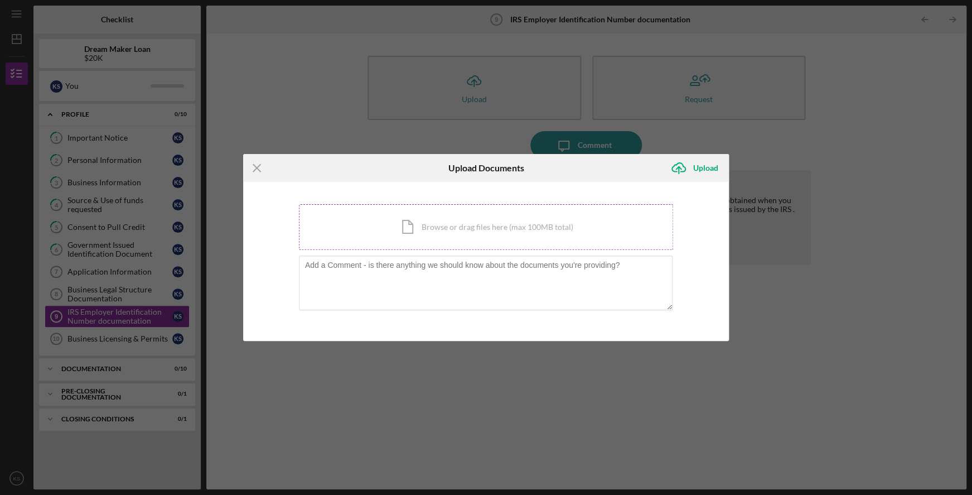
click at [480, 227] on div "Icon/Document Browse or drag files here (max 100MB total) Tap to choose files o…" at bounding box center [486, 227] width 375 height 46
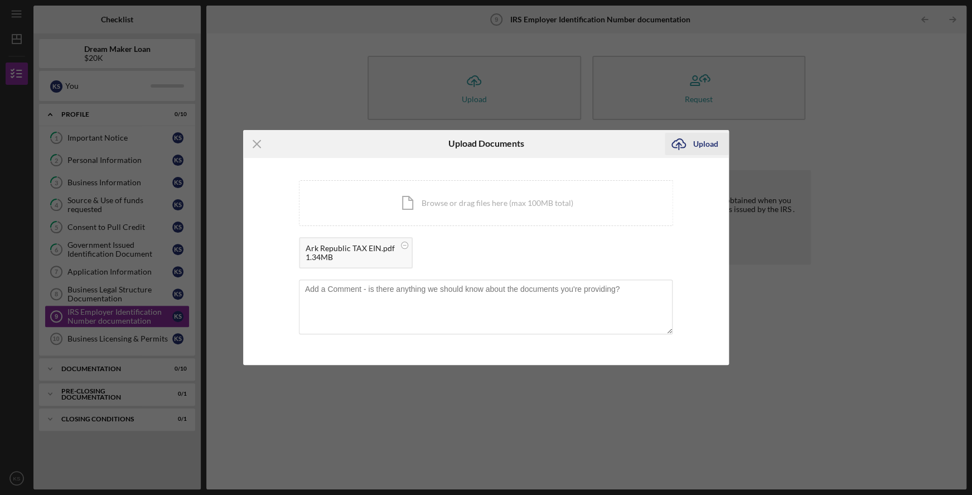
click at [711, 144] on div "Upload" at bounding box center [705, 144] width 25 height 22
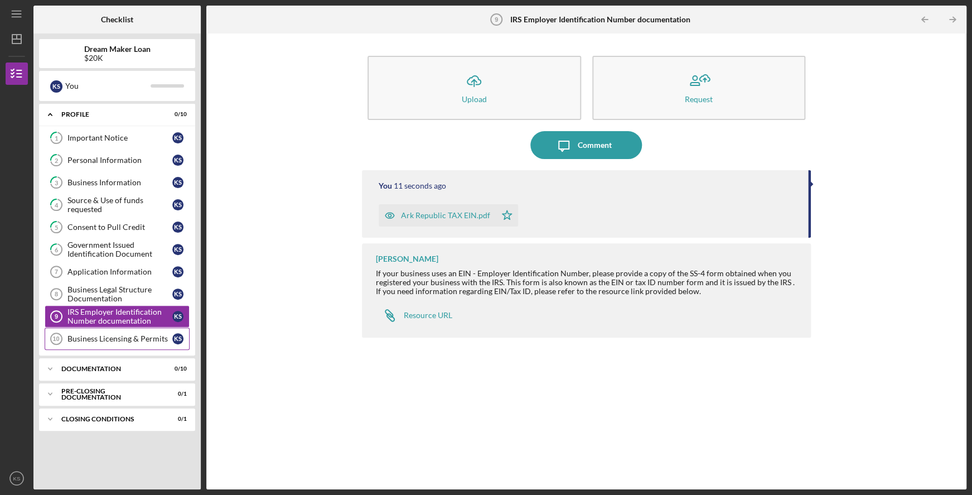
click at [135, 341] on div "Business Licensing & Permits" at bounding box center [119, 338] width 105 height 9
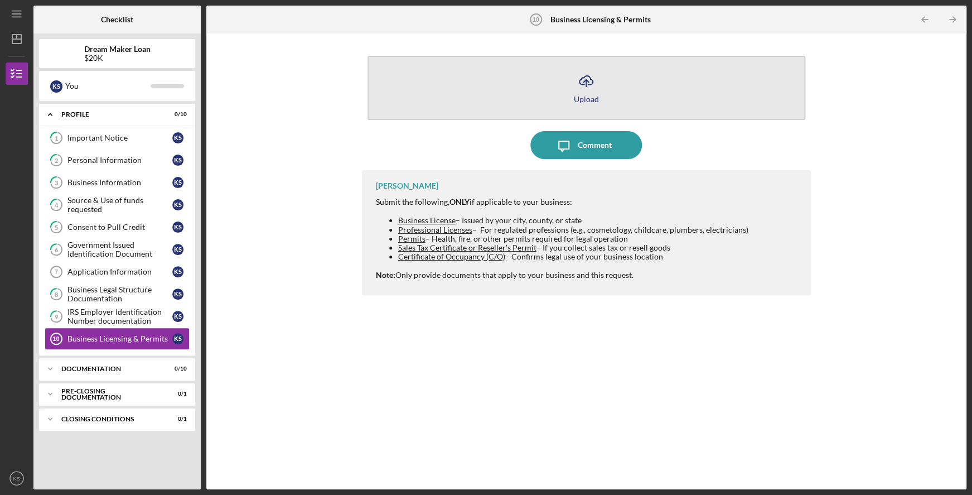
click at [586, 89] on icon "Icon/Upload" at bounding box center [586, 81] width 28 height 28
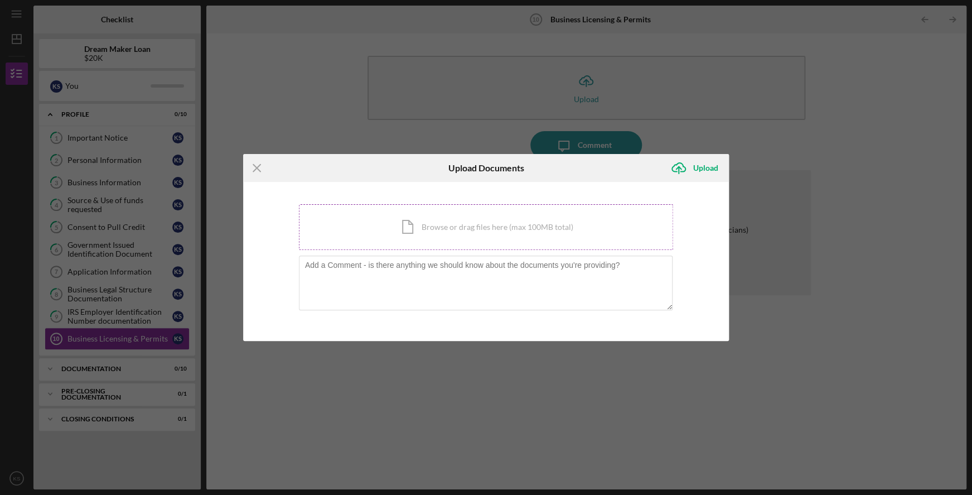
click at [480, 230] on div "Icon/Document Browse or drag files here (max 100MB total) Tap to choose files o…" at bounding box center [486, 227] width 375 height 46
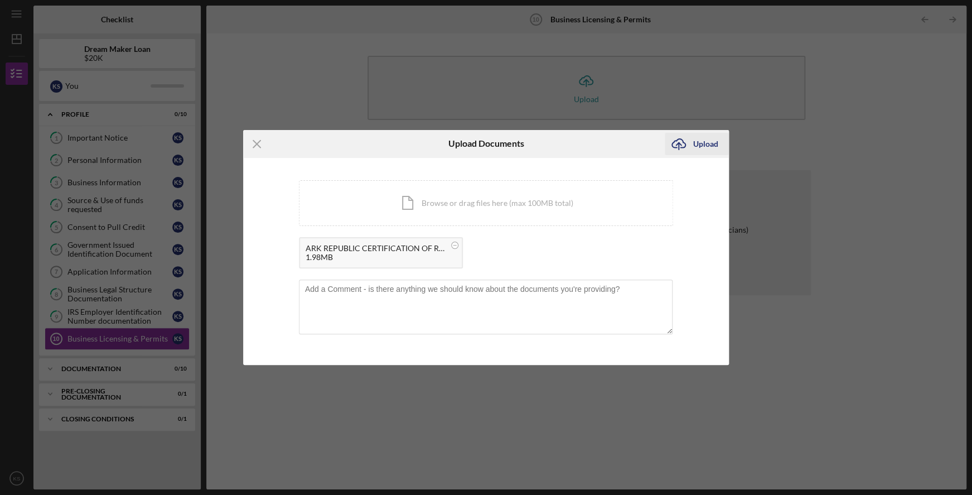
click at [712, 144] on div "Upload" at bounding box center [705, 144] width 25 height 22
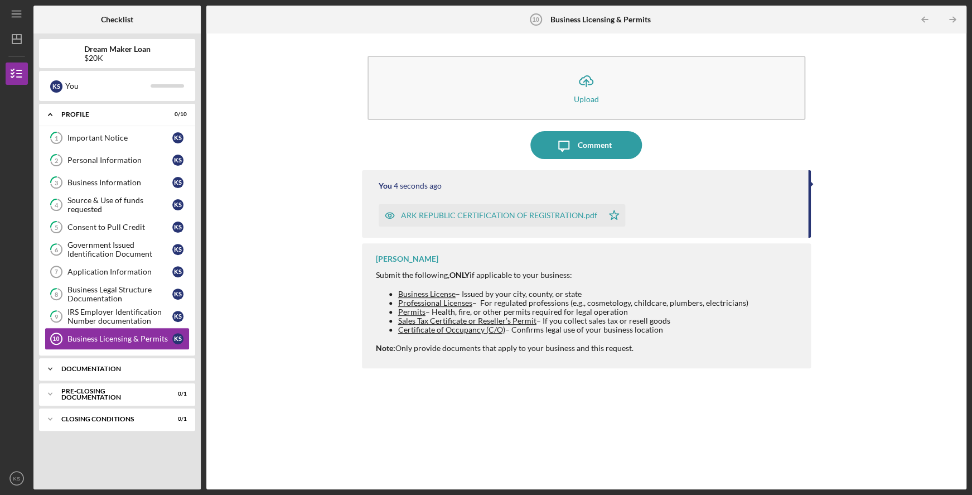
click at [130, 370] on div "Documentation" at bounding box center [121, 368] width 120 height 7
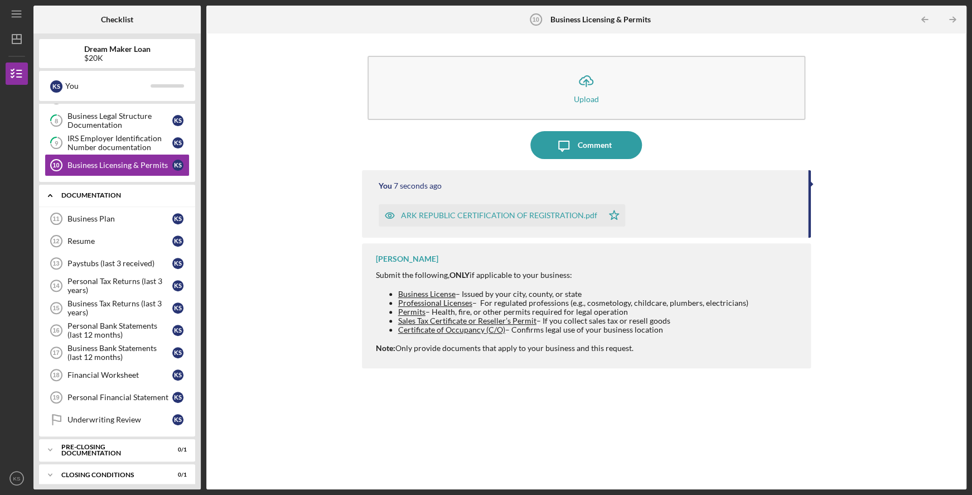
scroll to position [182, 0]
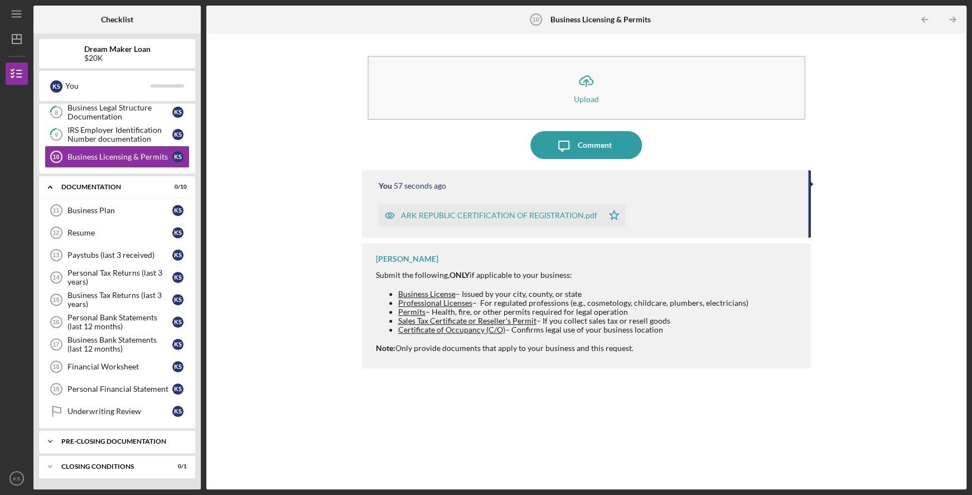
click at [51, 442] on icon "Icon/Expander" at bounding box center [50, 441] width 22 height 22
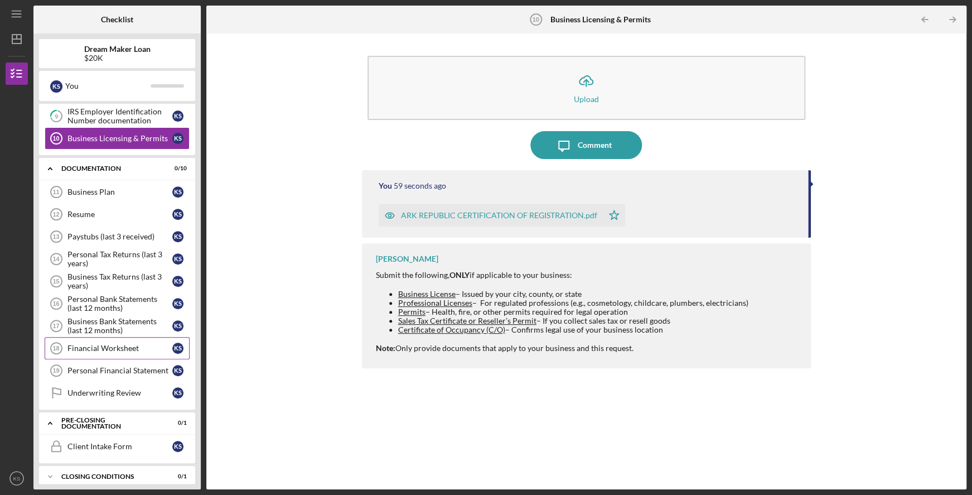
scroll to position [210, 0]
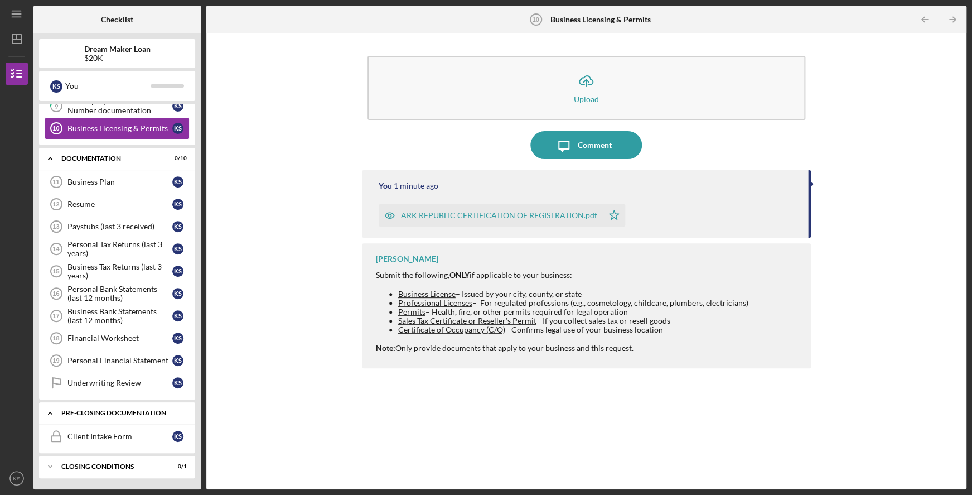
click at [51, 412] on icon "Icon/Expander" at bounding box center [50, 413] width 22 height 22
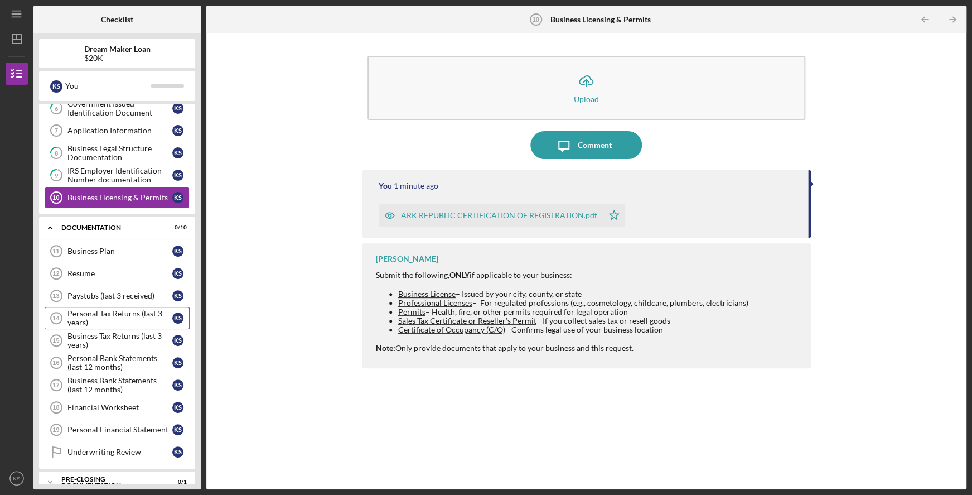
scroll to position [138, 0]
